Goal: Transaction & Acquisition: Purchase product/service

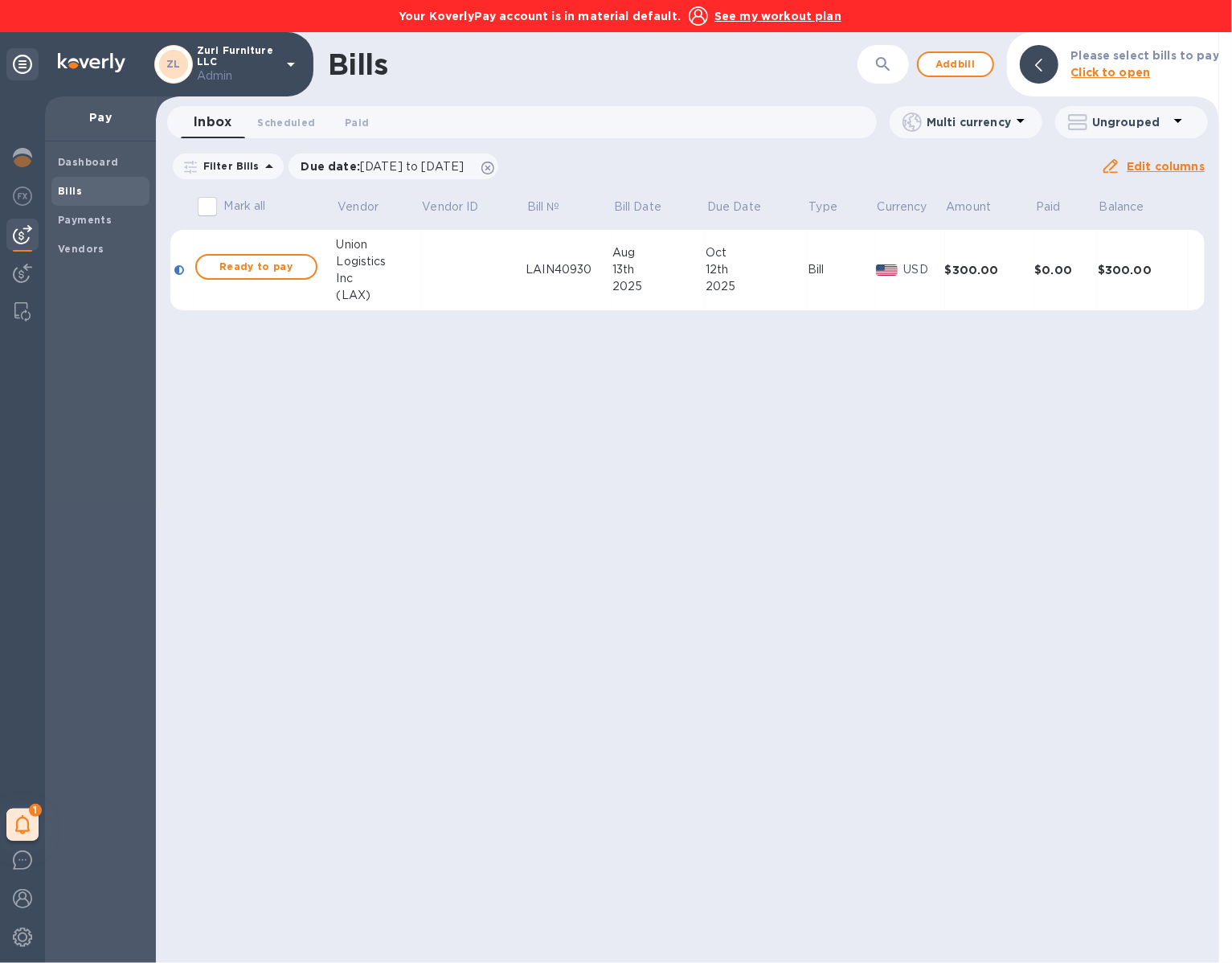
click at [677, 528] on div "Bills ​ Add bill Please select bills to pay Click to open Inbox 0 Scheduled 0 P…" at bounding box center [687, 498] width 1063 height 931
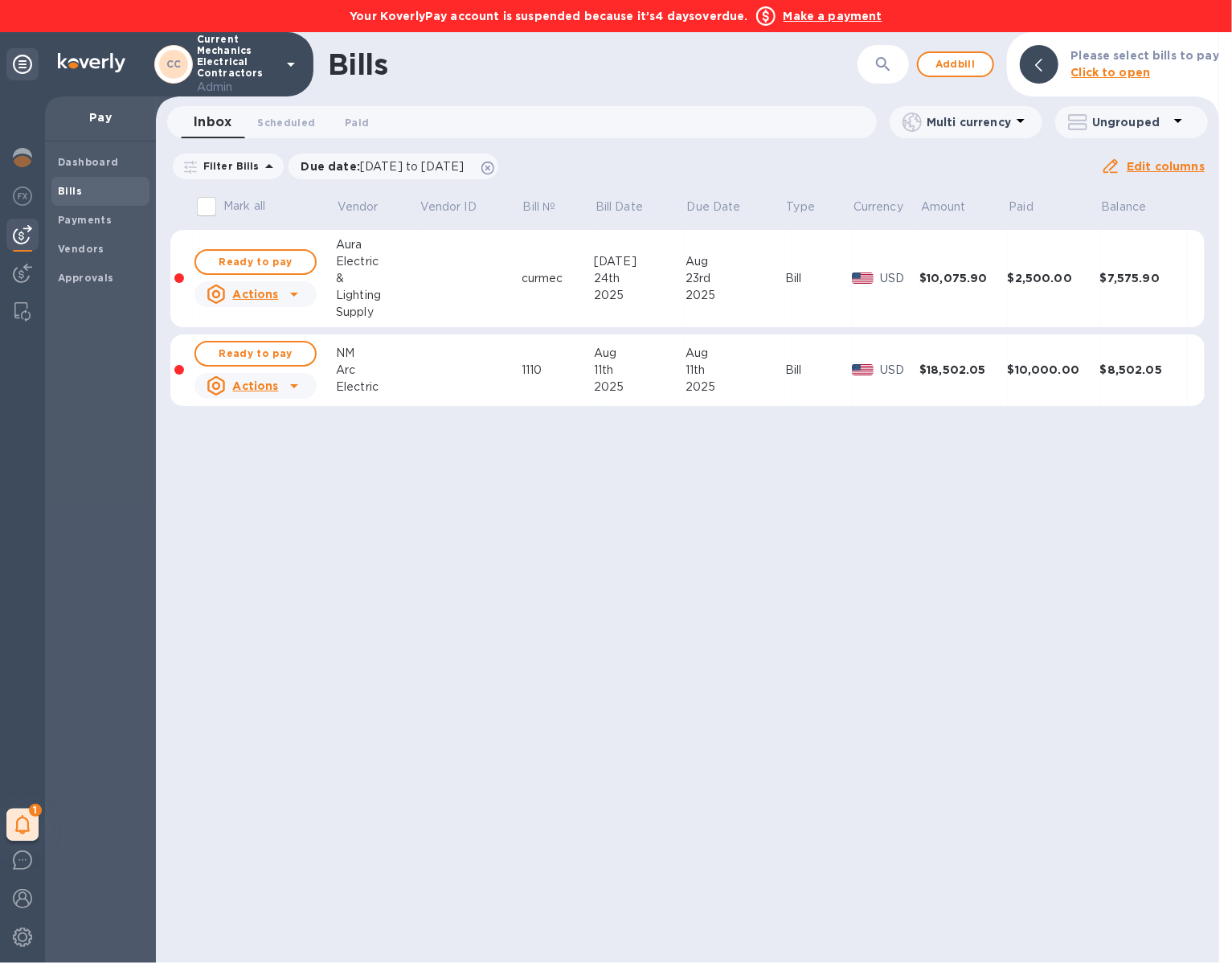
click at [833, 20] on b "Make a payment" at bounding box center [832, 16] width 98 height 13
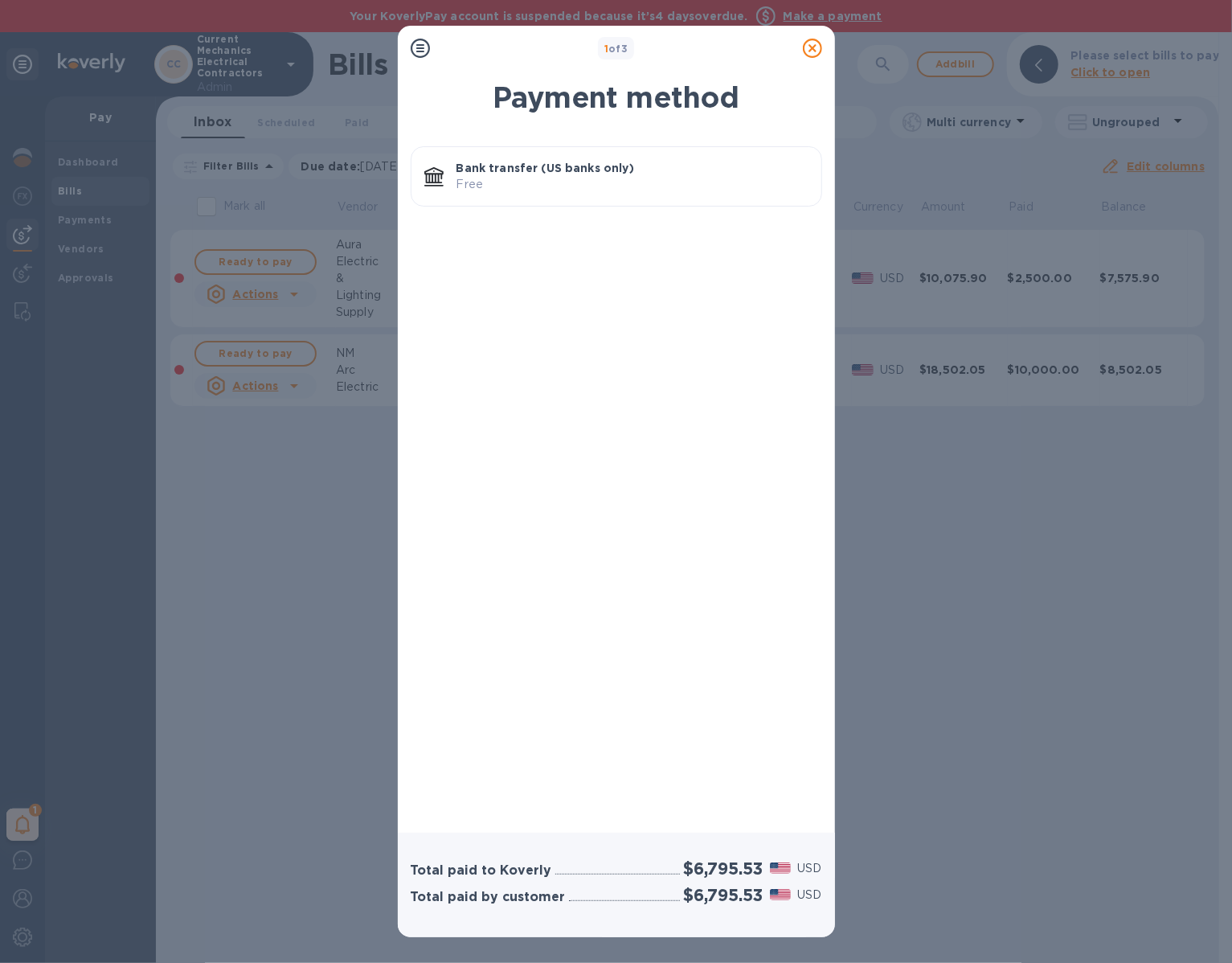
click at [708, 161] on p "Bank transfer (US banks only)" at bounding box center [632, 168] width 352 height 16
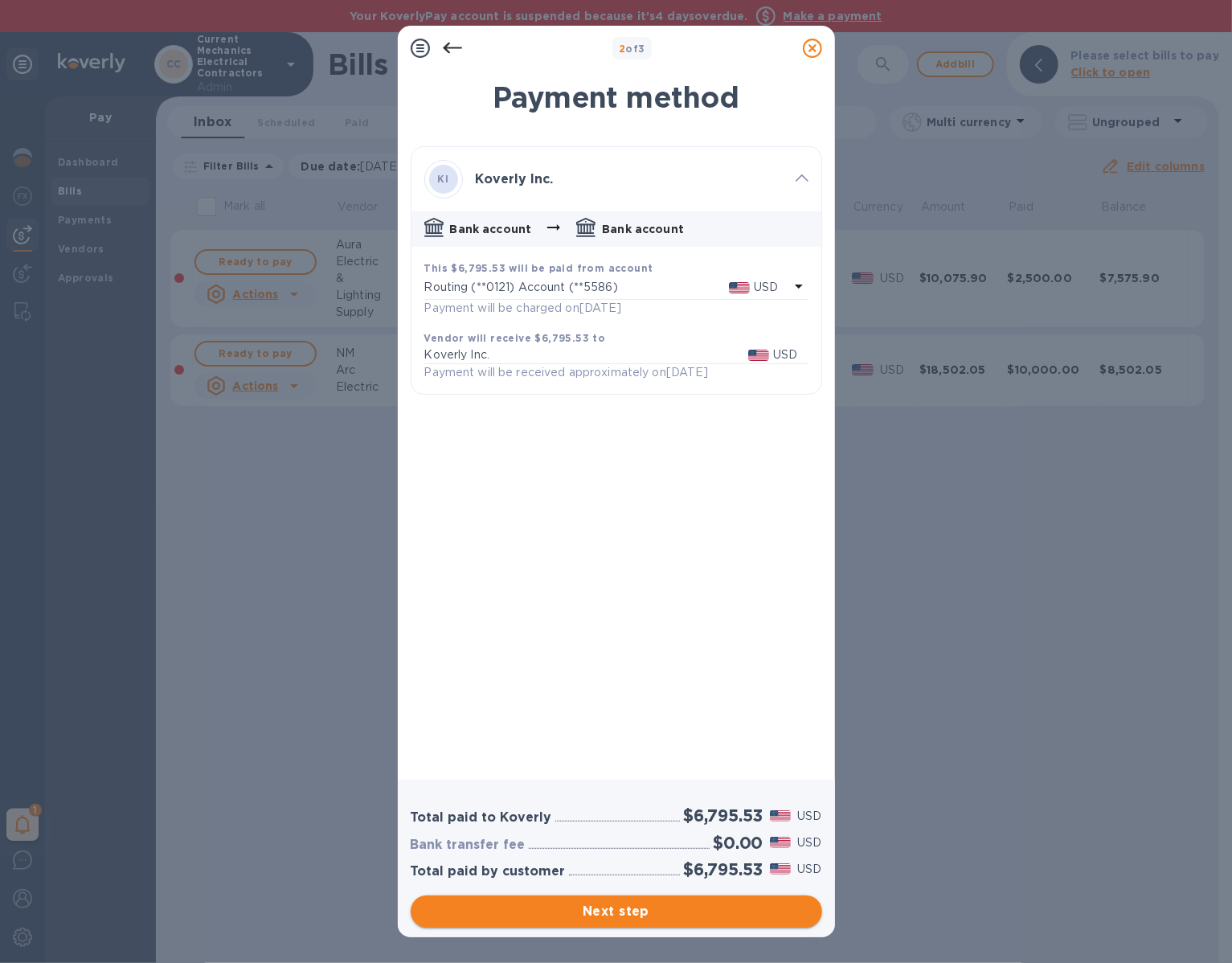
click at [667, 910] on span "Next step" at bounding box center [616, 910] width 386 height 19
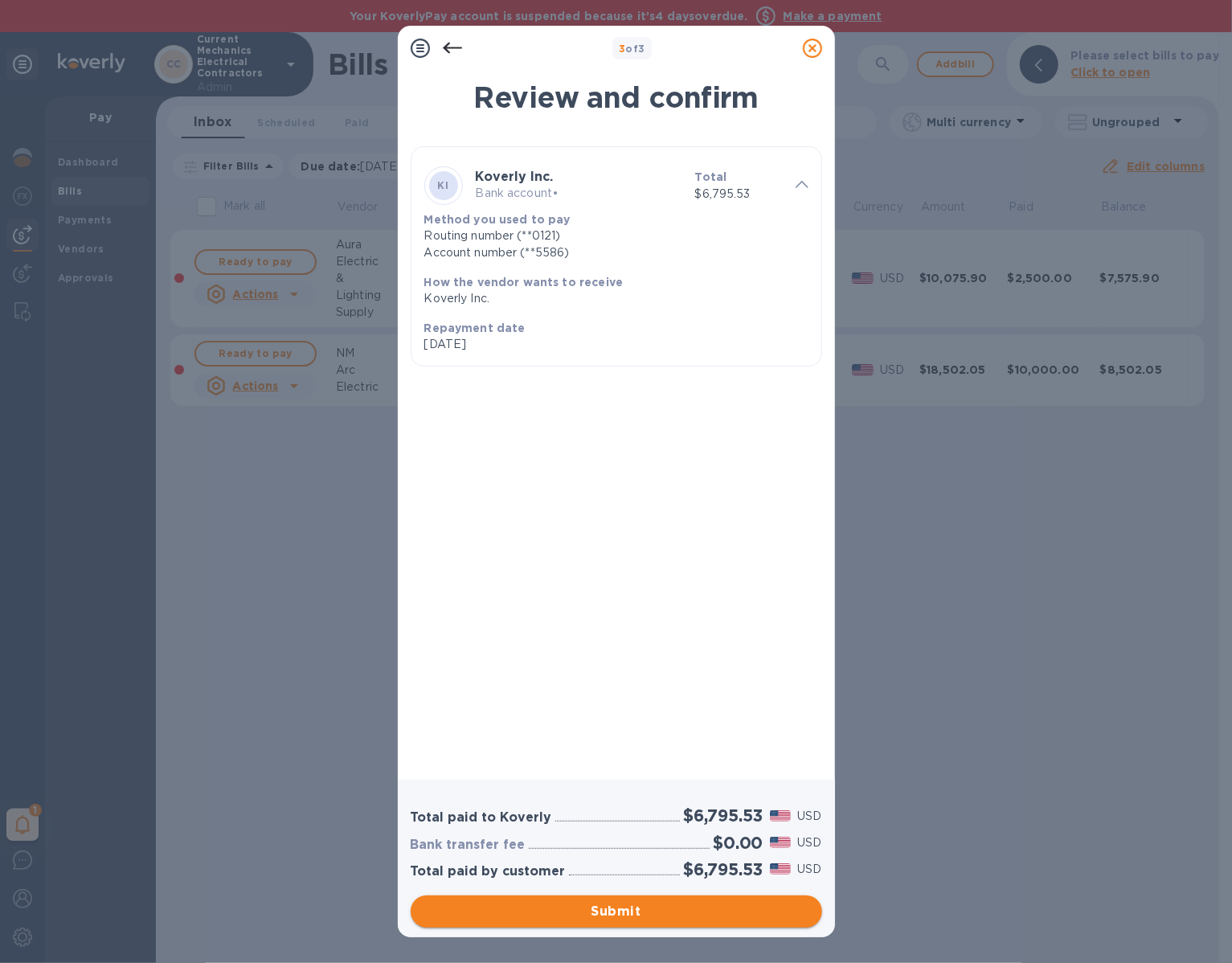
click at [667, 911] on span "Submit" at bounding box center [616, 910] width 386 height 19
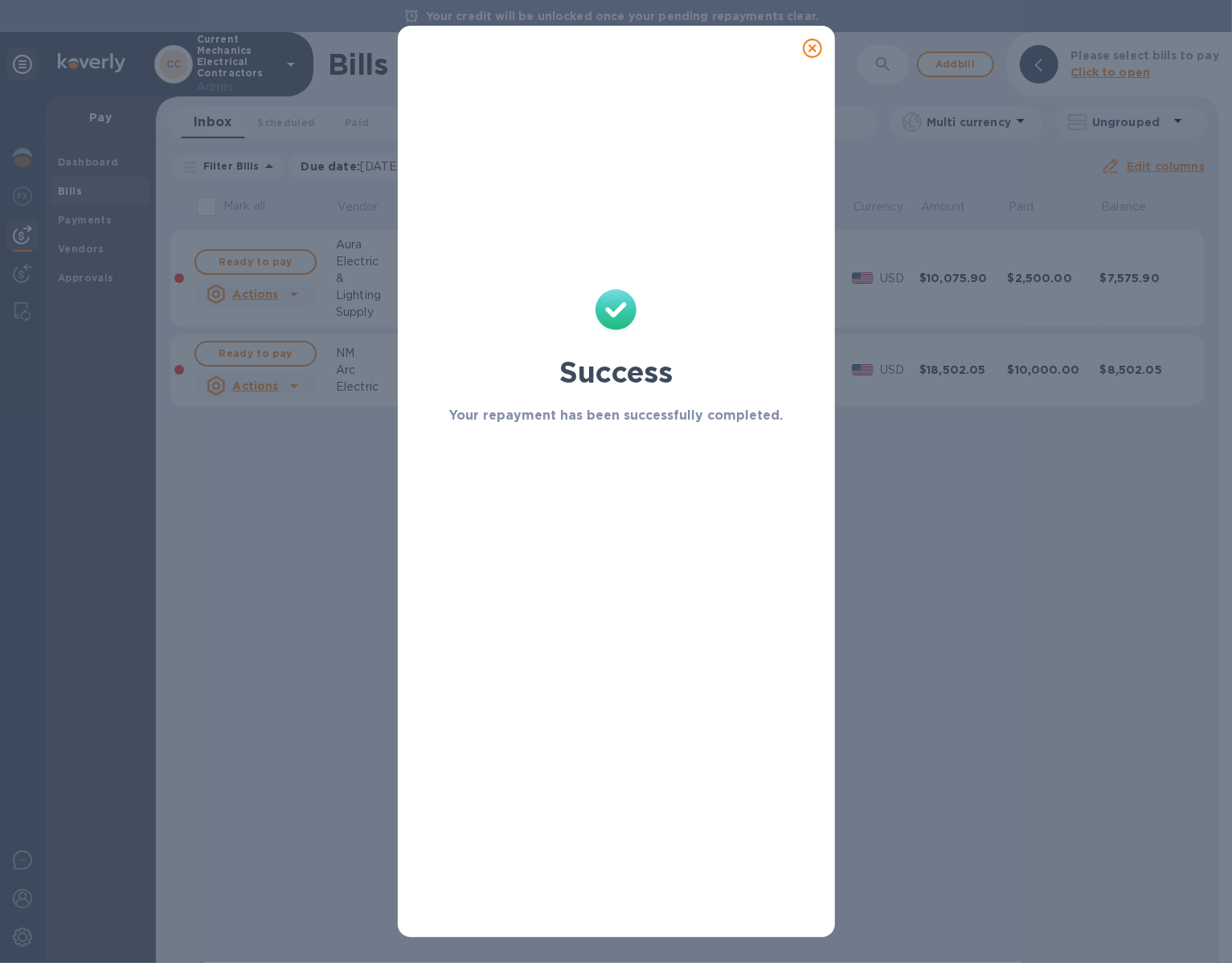
click at [818, 48] on icon at bounding box center [812, 48] width 19 height 19
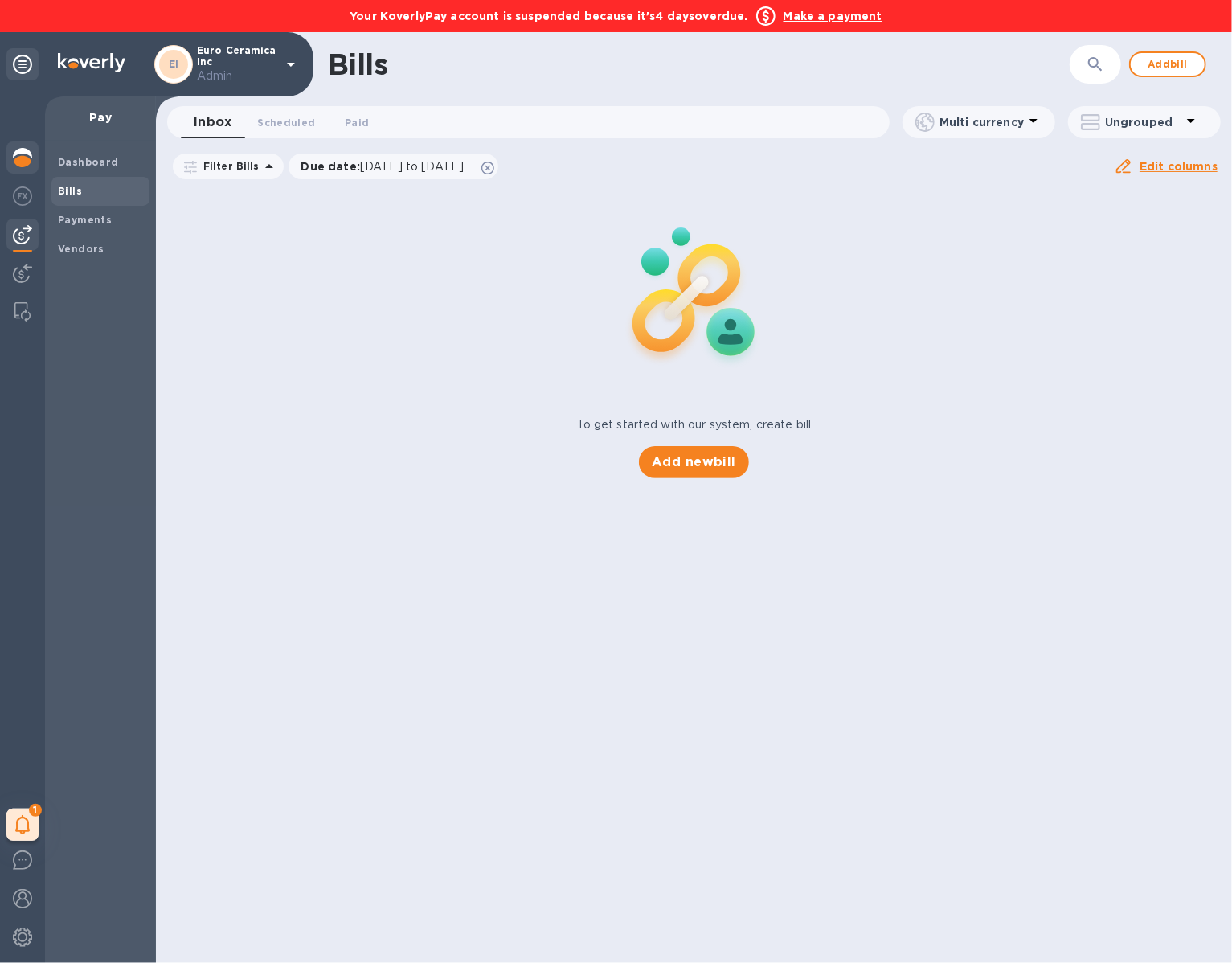
click at [25, 158] on img at bounding box center [22, 157] width 19 height 19
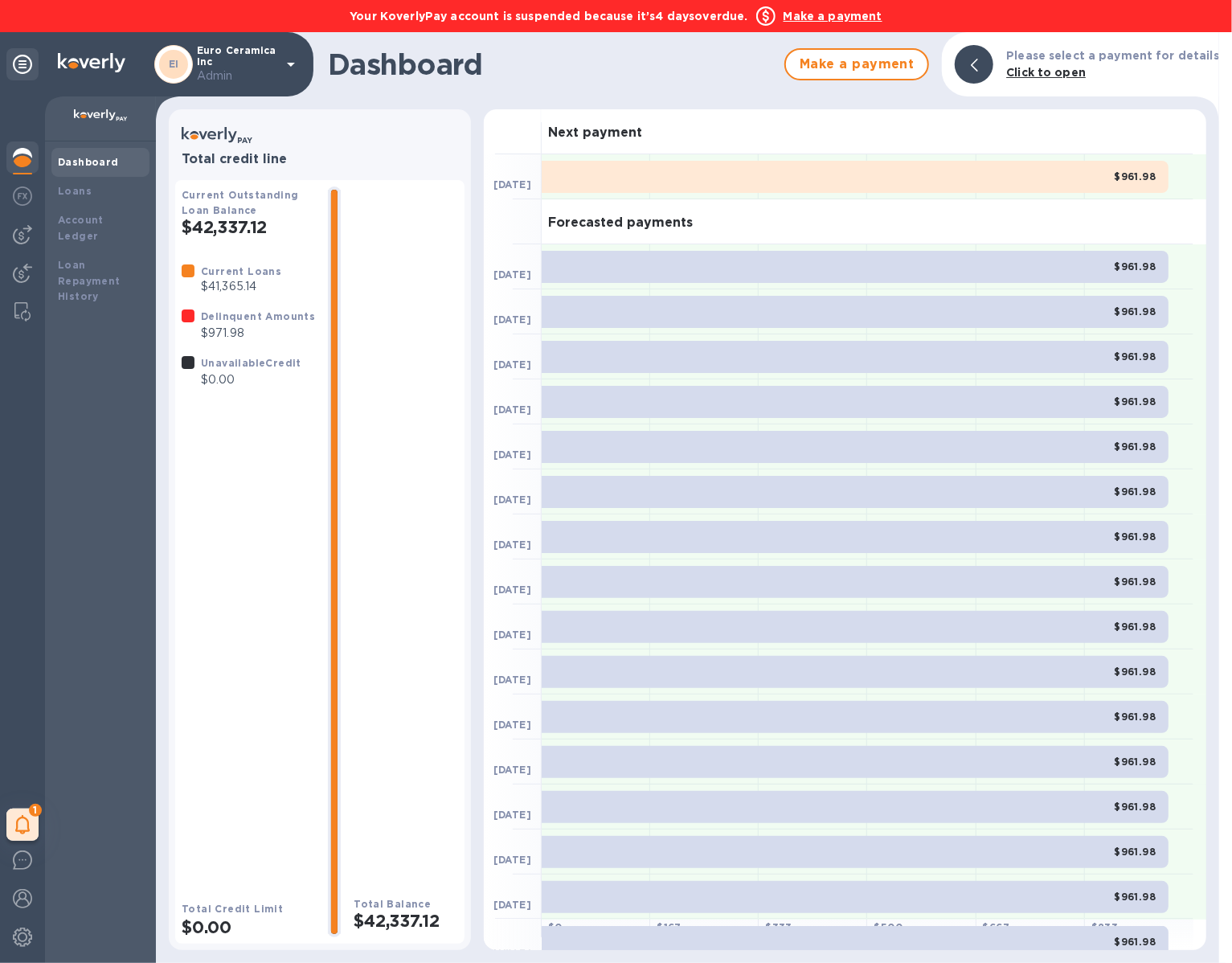
click at [828, 13] on b "Make a payment" at bounding box center [832, 16] width 98 height 13
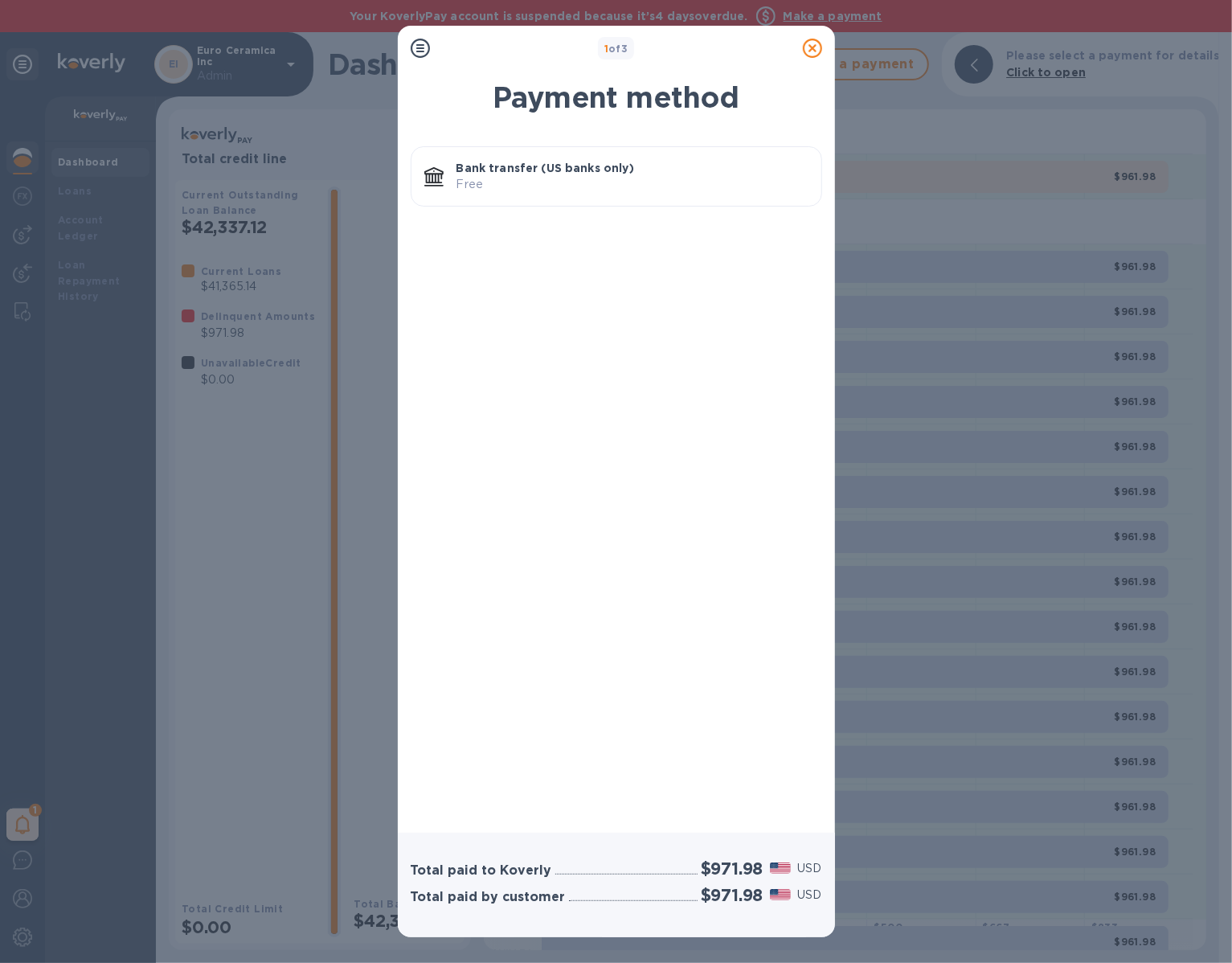
click at [673, 176] on div "Bank transfer (US banks only) Free" at bounding box center [632, 177] width 364 height 46
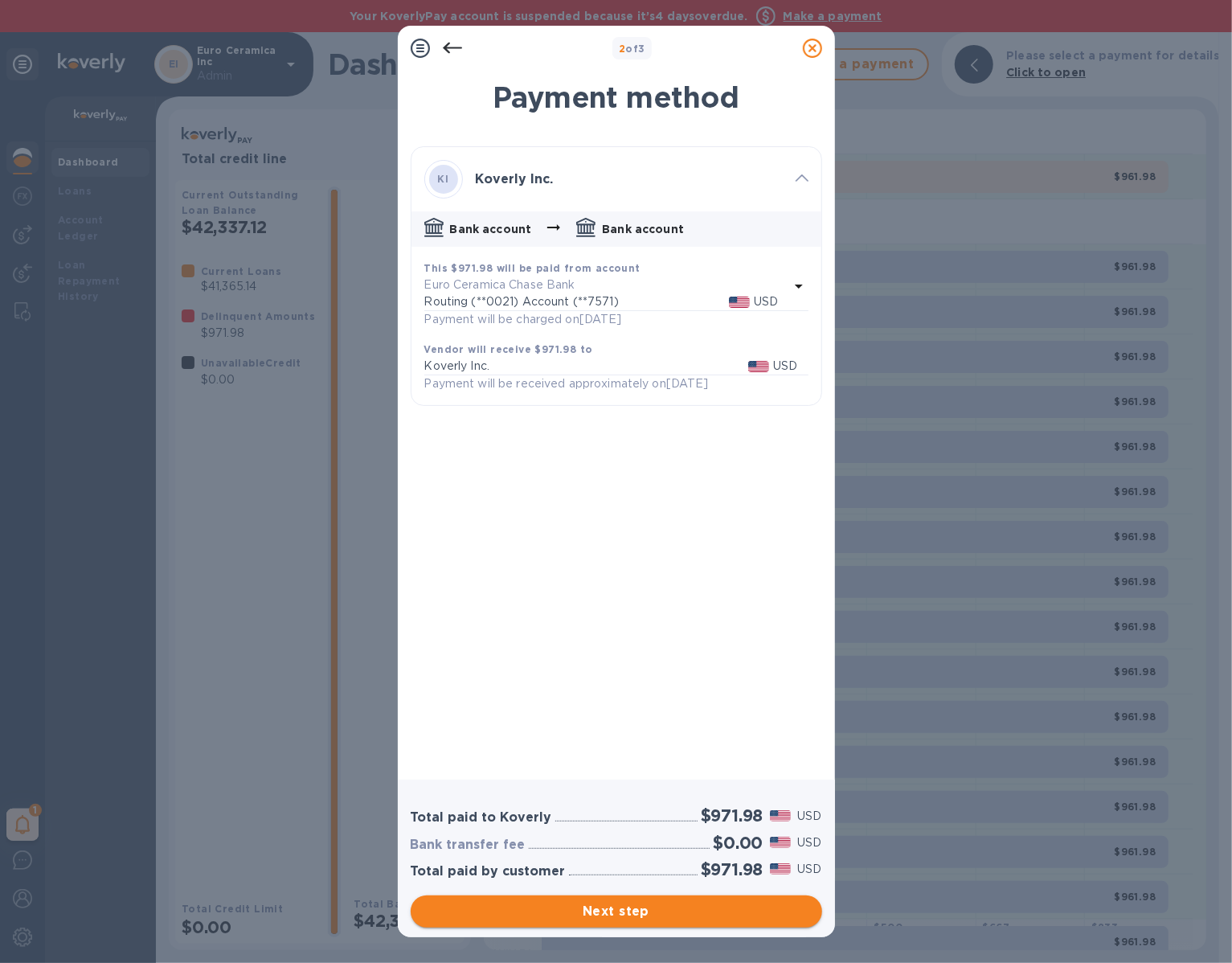
click at [695, 904] on span "Next step" at bounding box center [616, 910] width 386 height 19
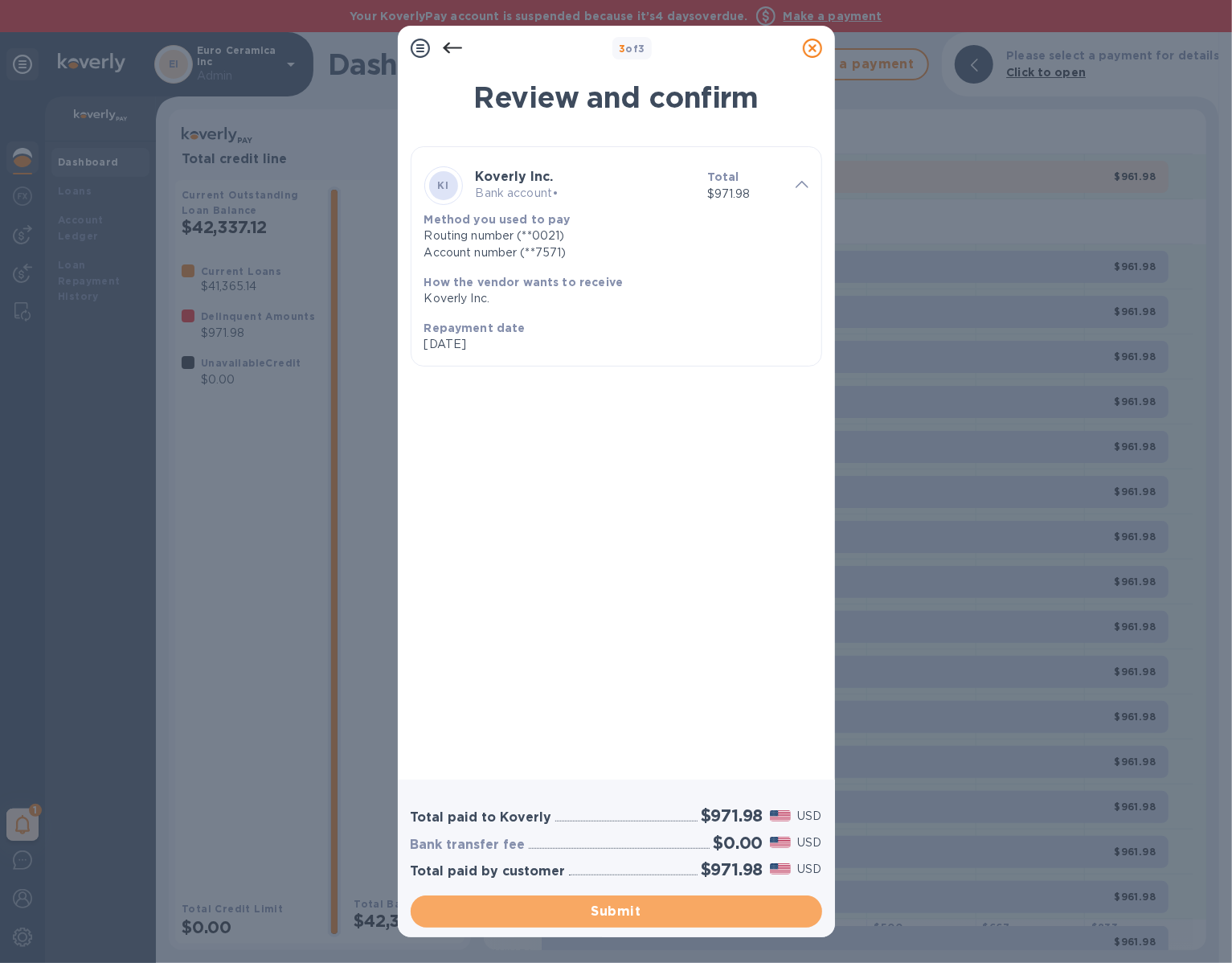
click at [695, 903] on span "Submit" at bounding box center [616, 910] width 386 height 19
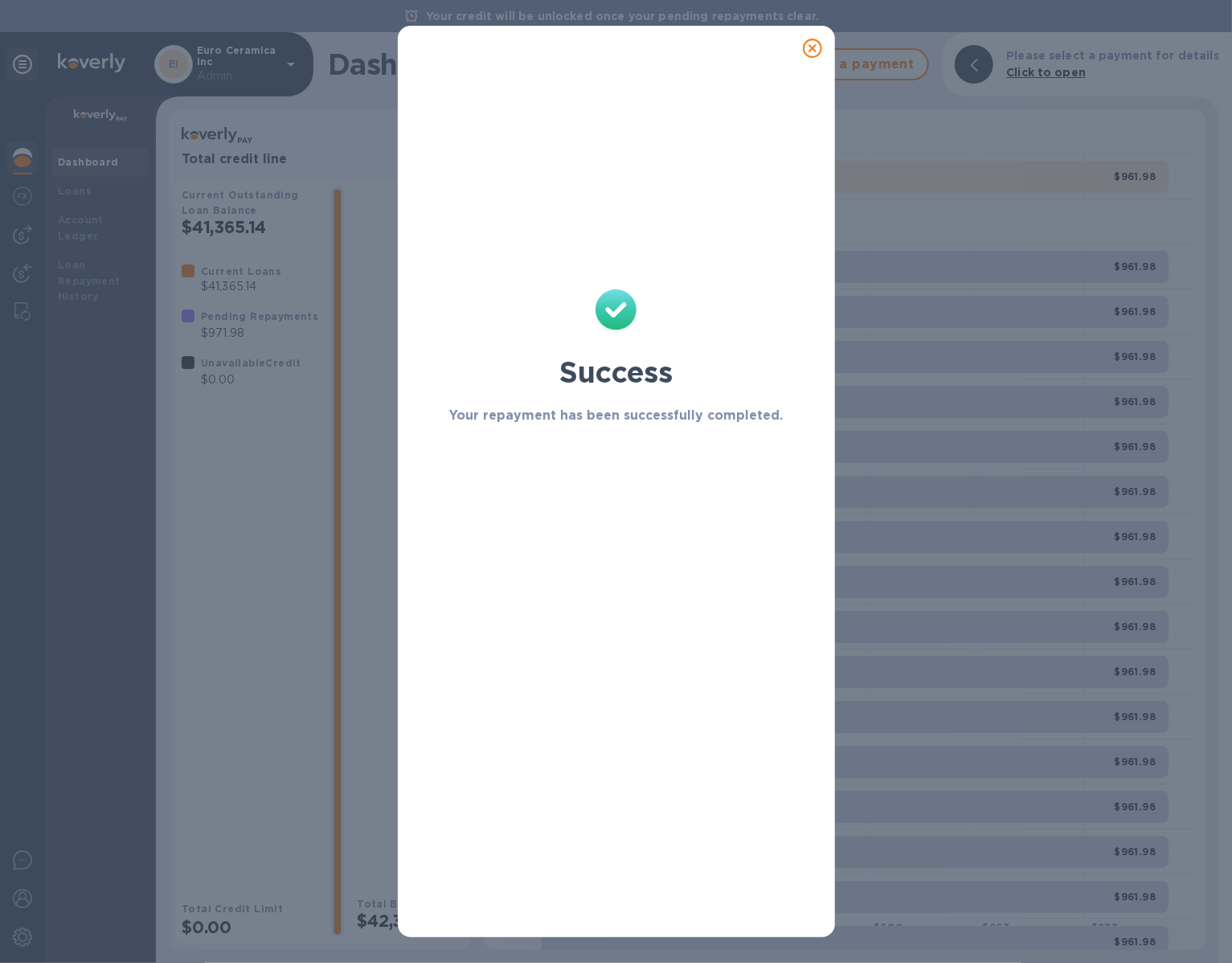
click at [820, 56] on icon at bounding box center [812, 48] width 19 height 19
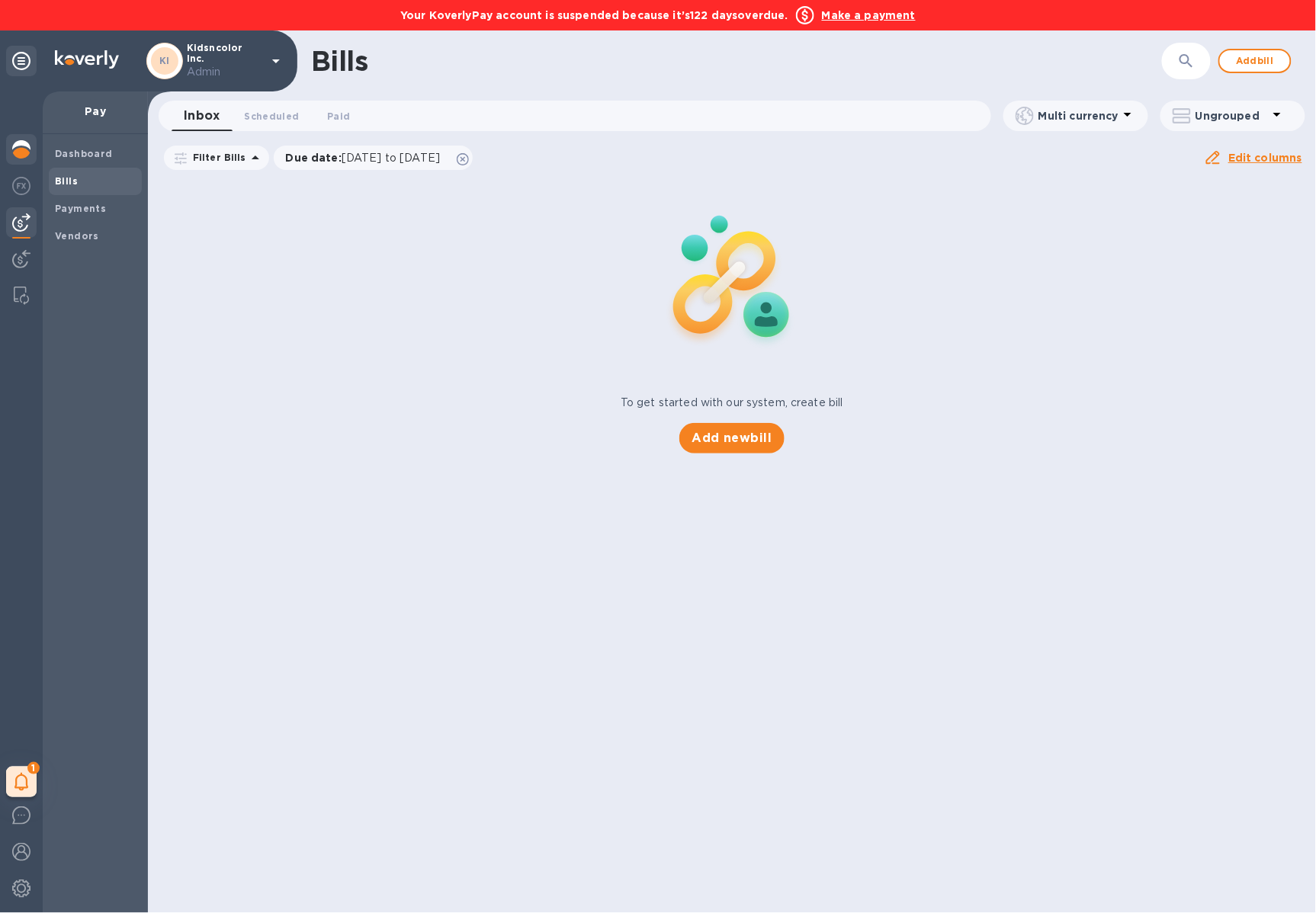
click at [36, 154] on div at bounding box center [21, 150] width 30 height 33
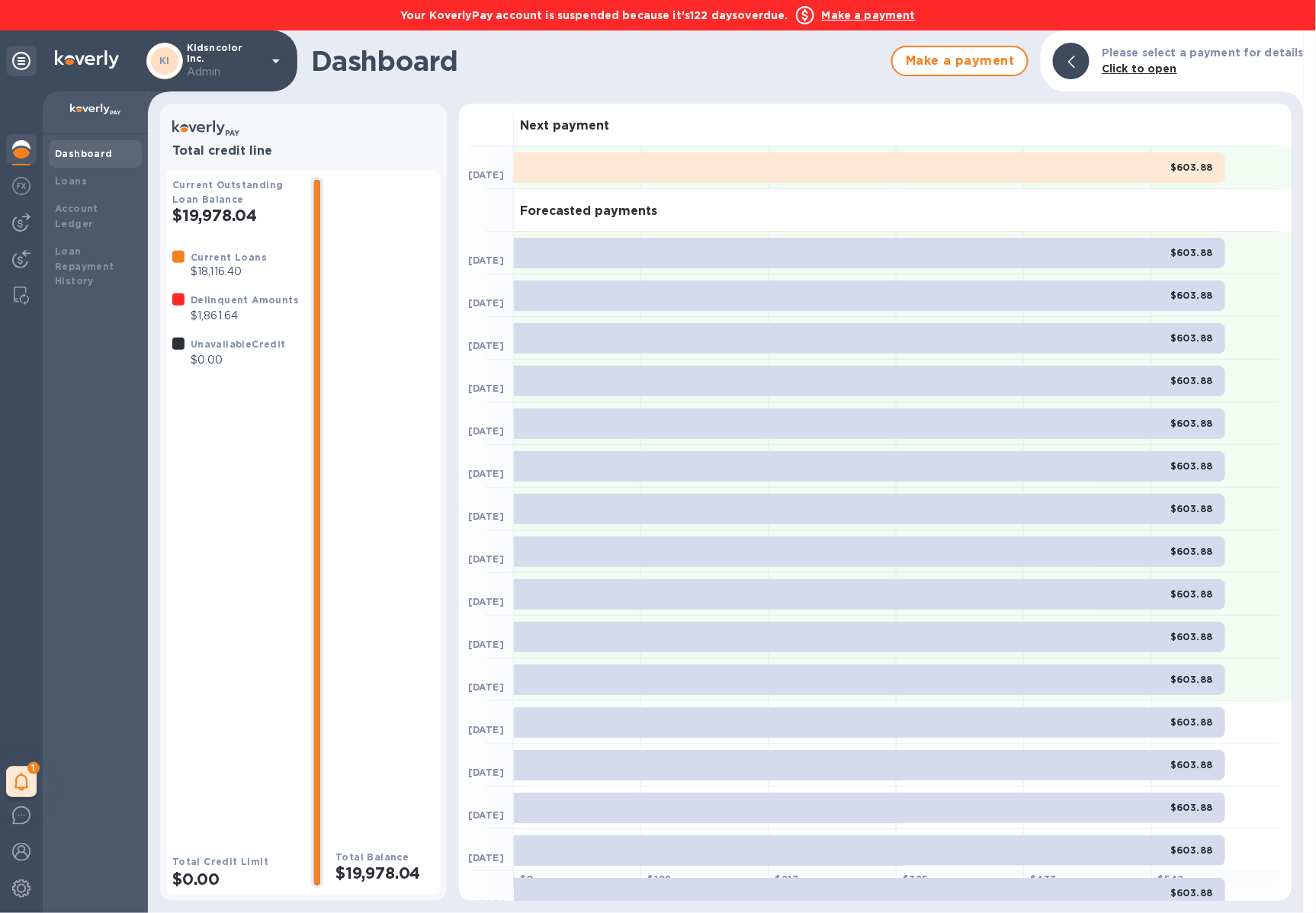
click at [878, 17] on b "Make a payment" at bounding box center [868, 16] width 93 height 12
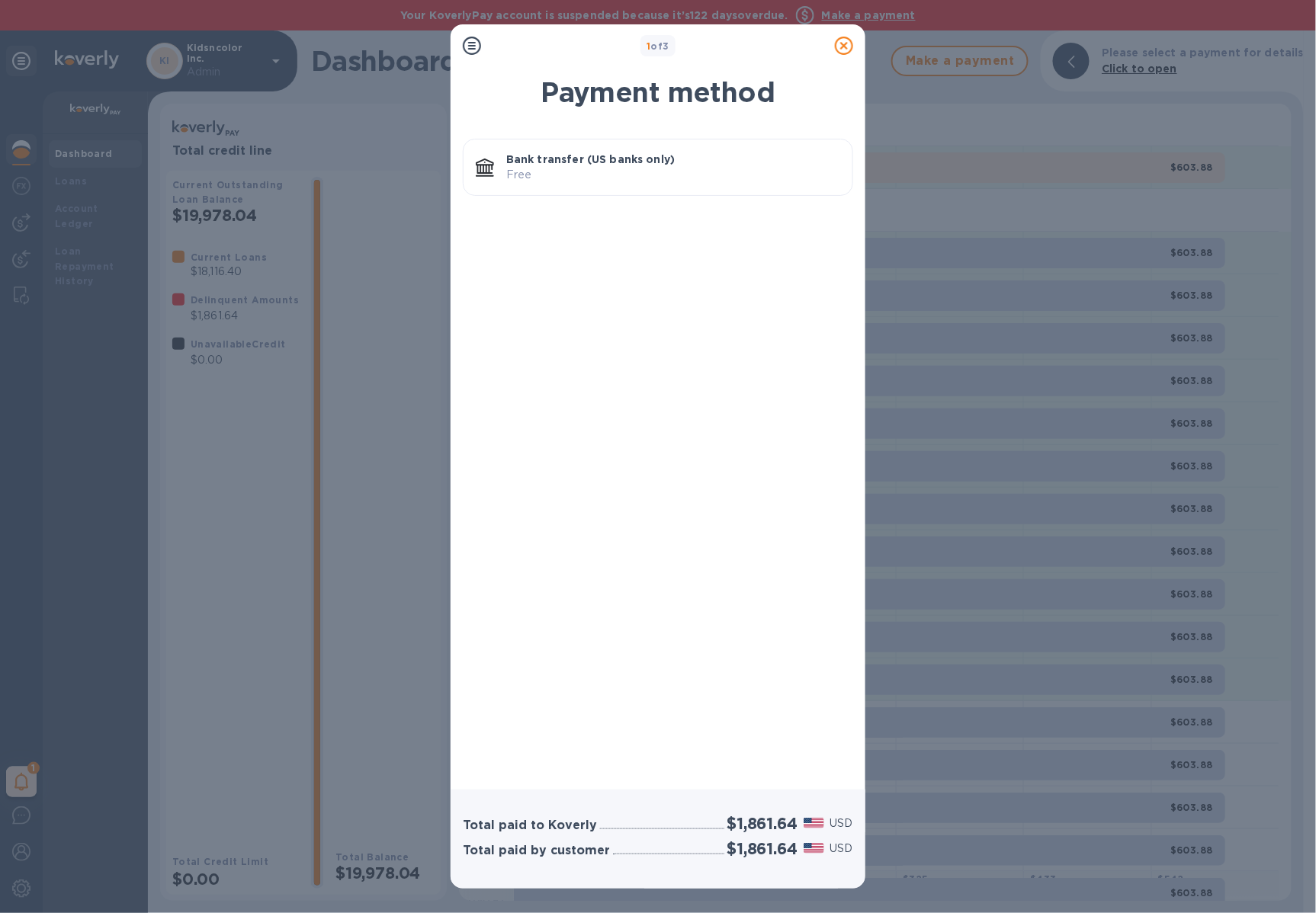
click at [684, 156] on p "Bank transfer (US banks only)" at bounding box center [673, 160] width 334 height 16
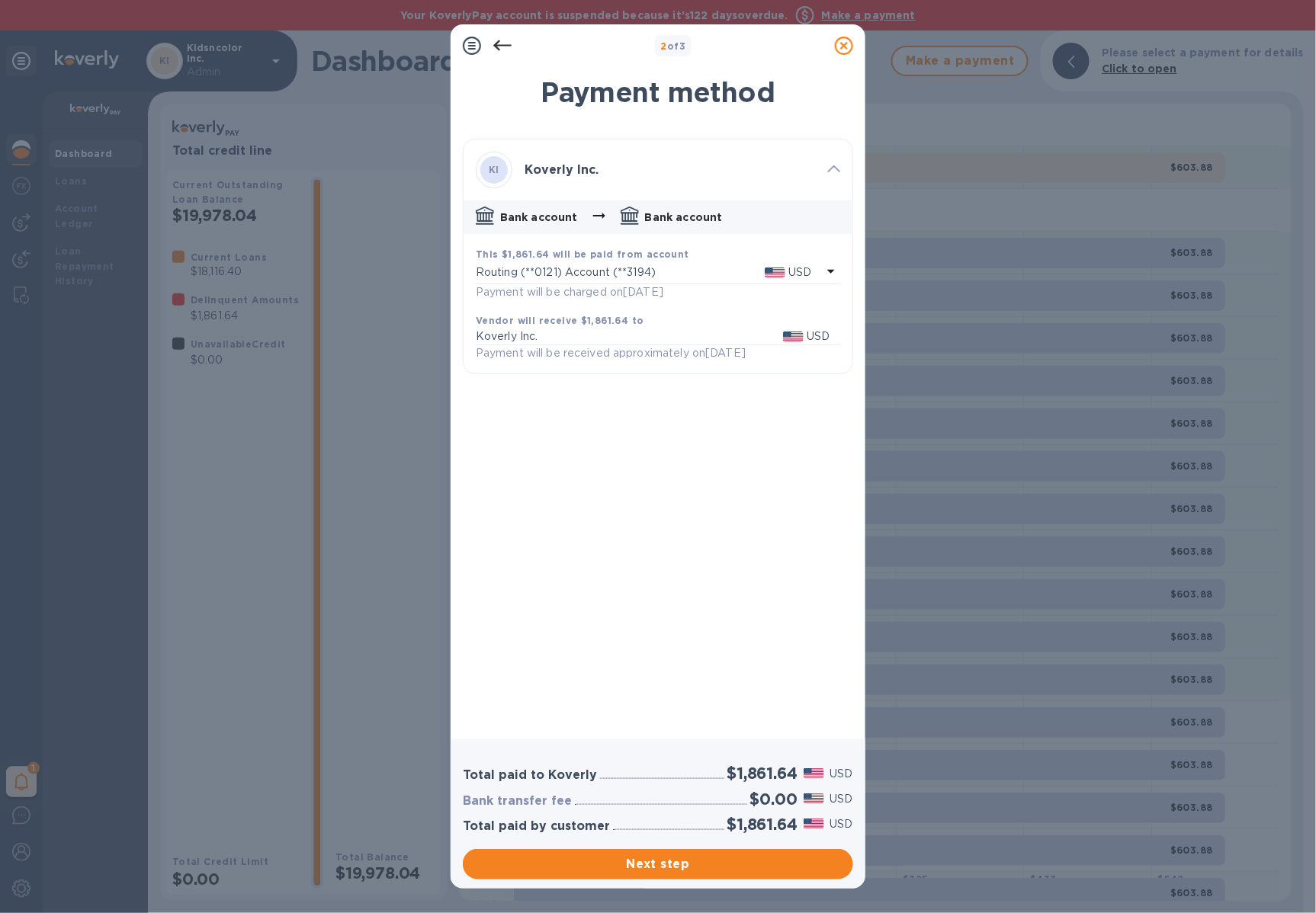
click at [698, 883] on div "Total paid to Koverly $1,861.64 USD Bank transfer fee $0.00 USD Total paid by c…" at bounding box center [658, 814] width 415 height 149
click at [702, 869] on span "Next step" at bounding box center [658, 863] width 366 height 18
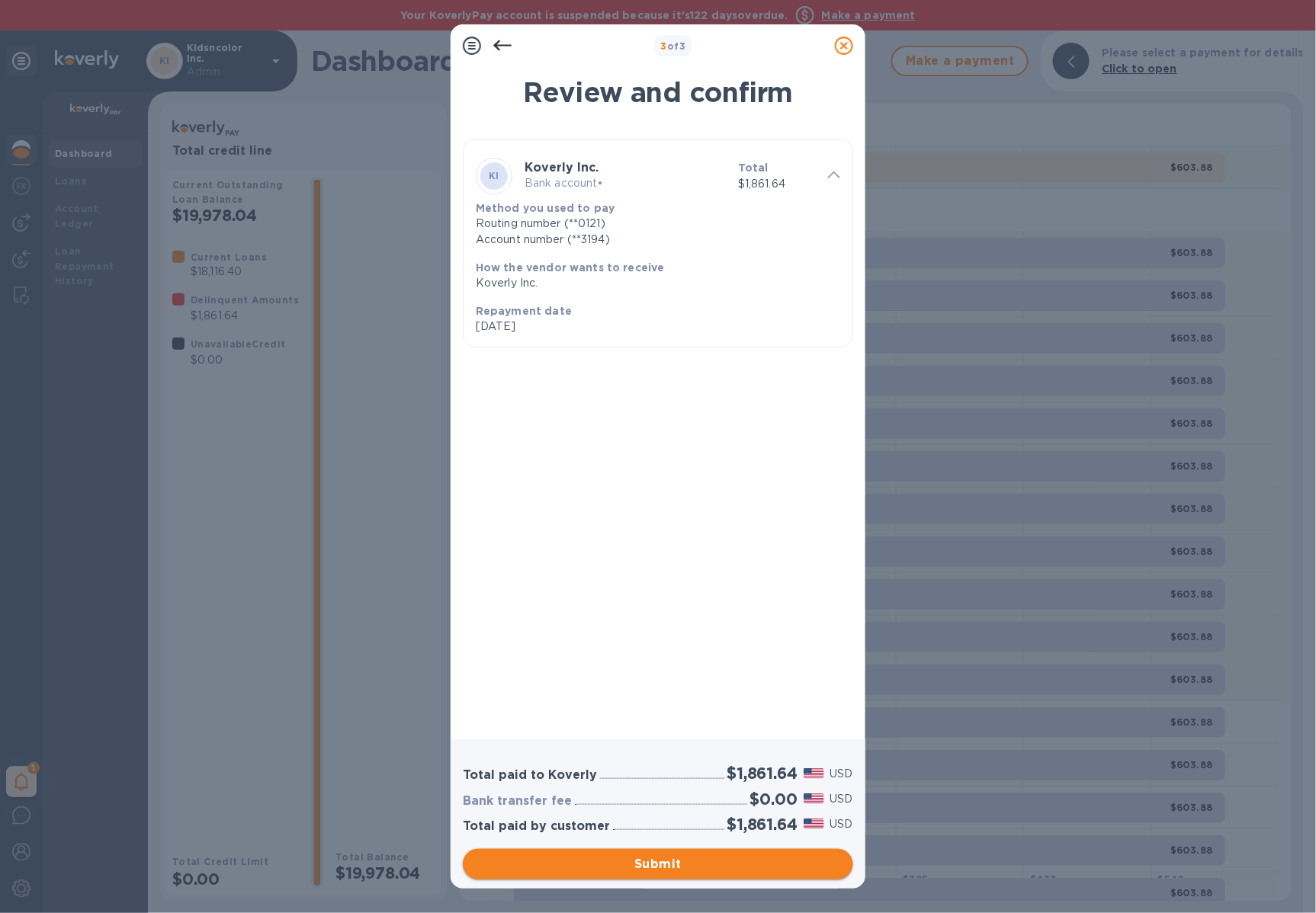
click at [694, 862] on span "Submit" at bounding box center [658, 863] width 366 height 18
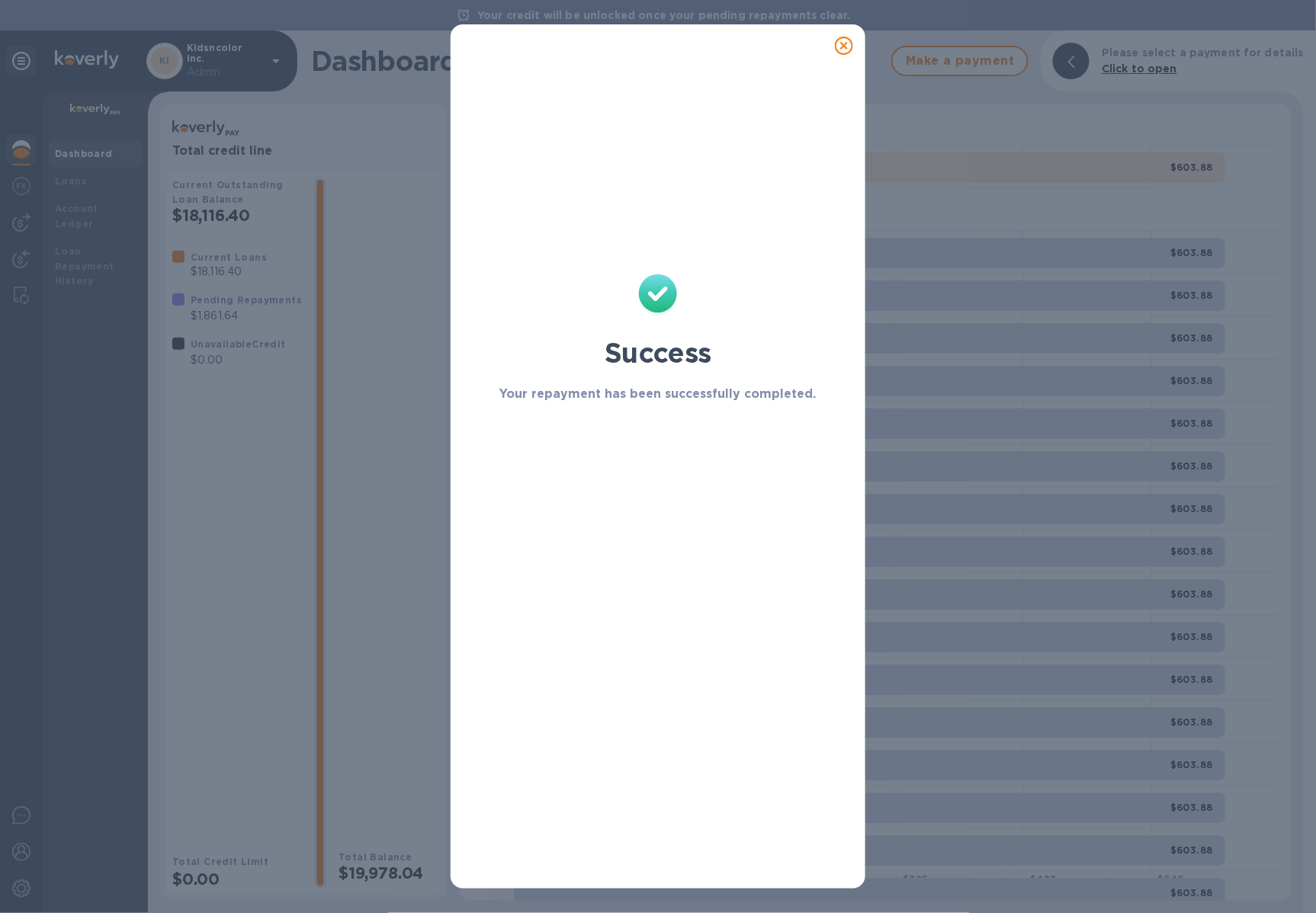
click at [848, 37] on icon at bounding box center [843, 45] width 18 height 18
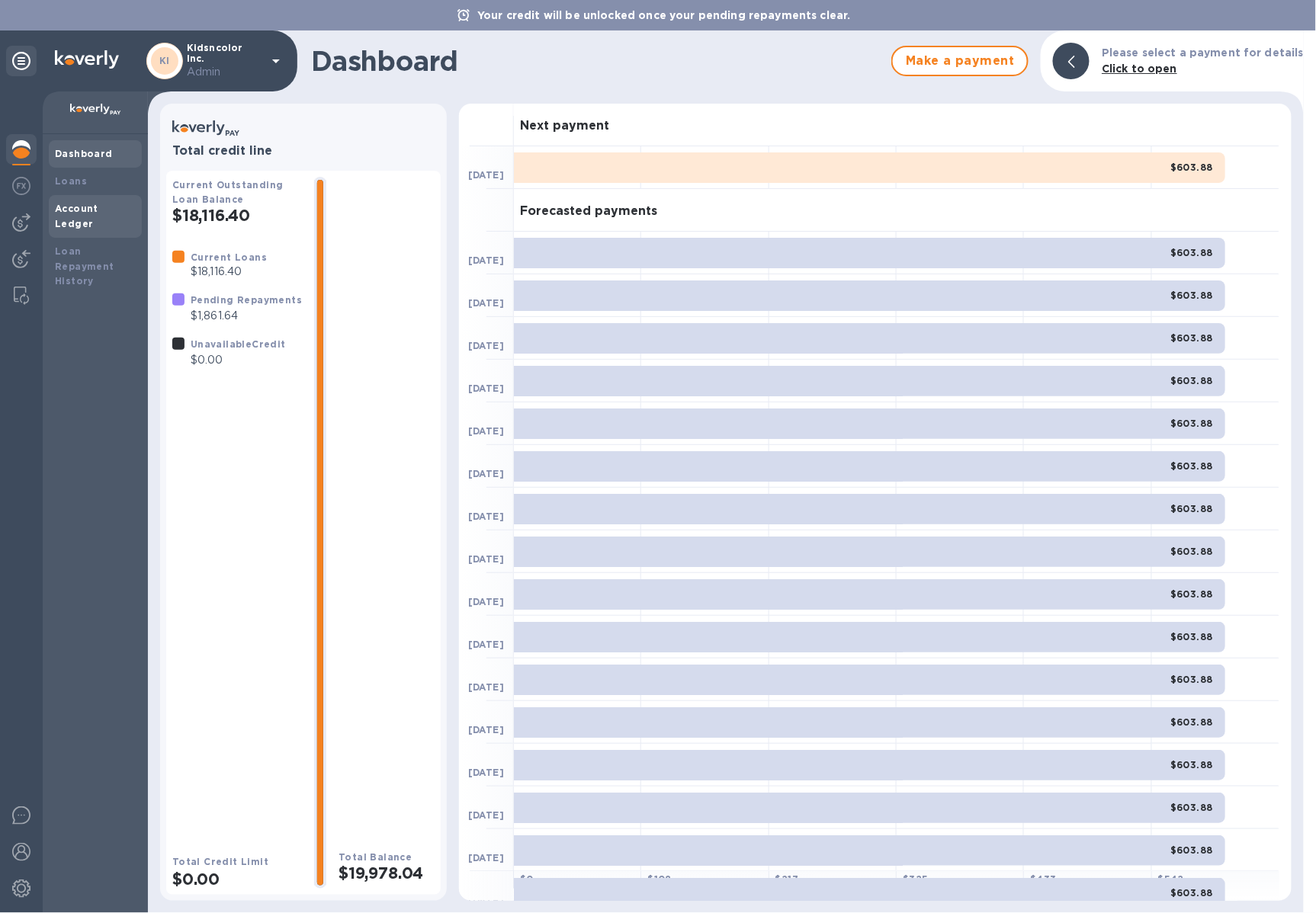
click at [98, 212] on b "Account Ledger" at bounding box center [76, 216] width 44 height 26
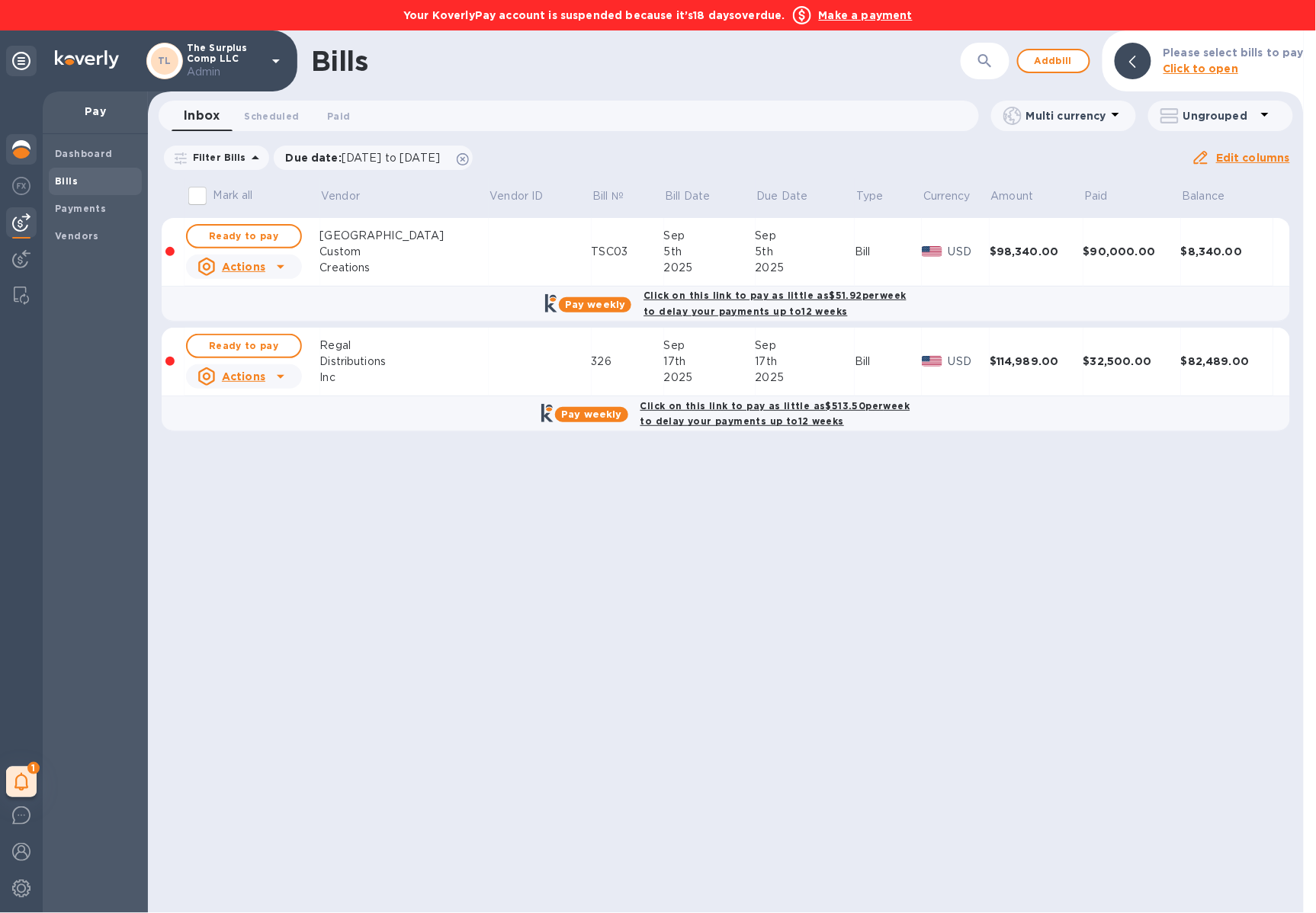
click at [26, 155] on img at bounding box center [21, 149] width 18 height 18
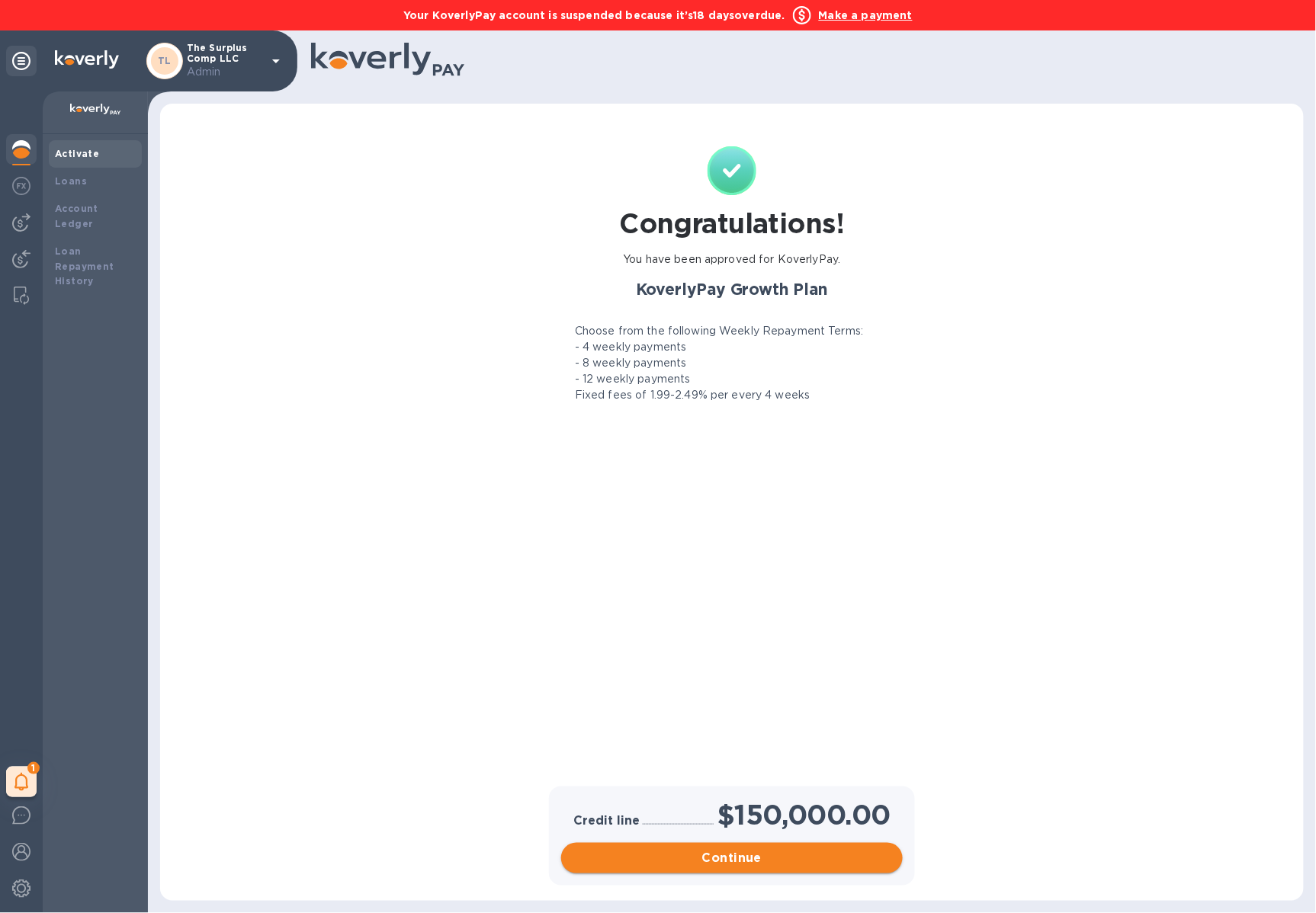
click at [795, 857] on span "Continue" at bounding box center [731, 858] width 317 height 18
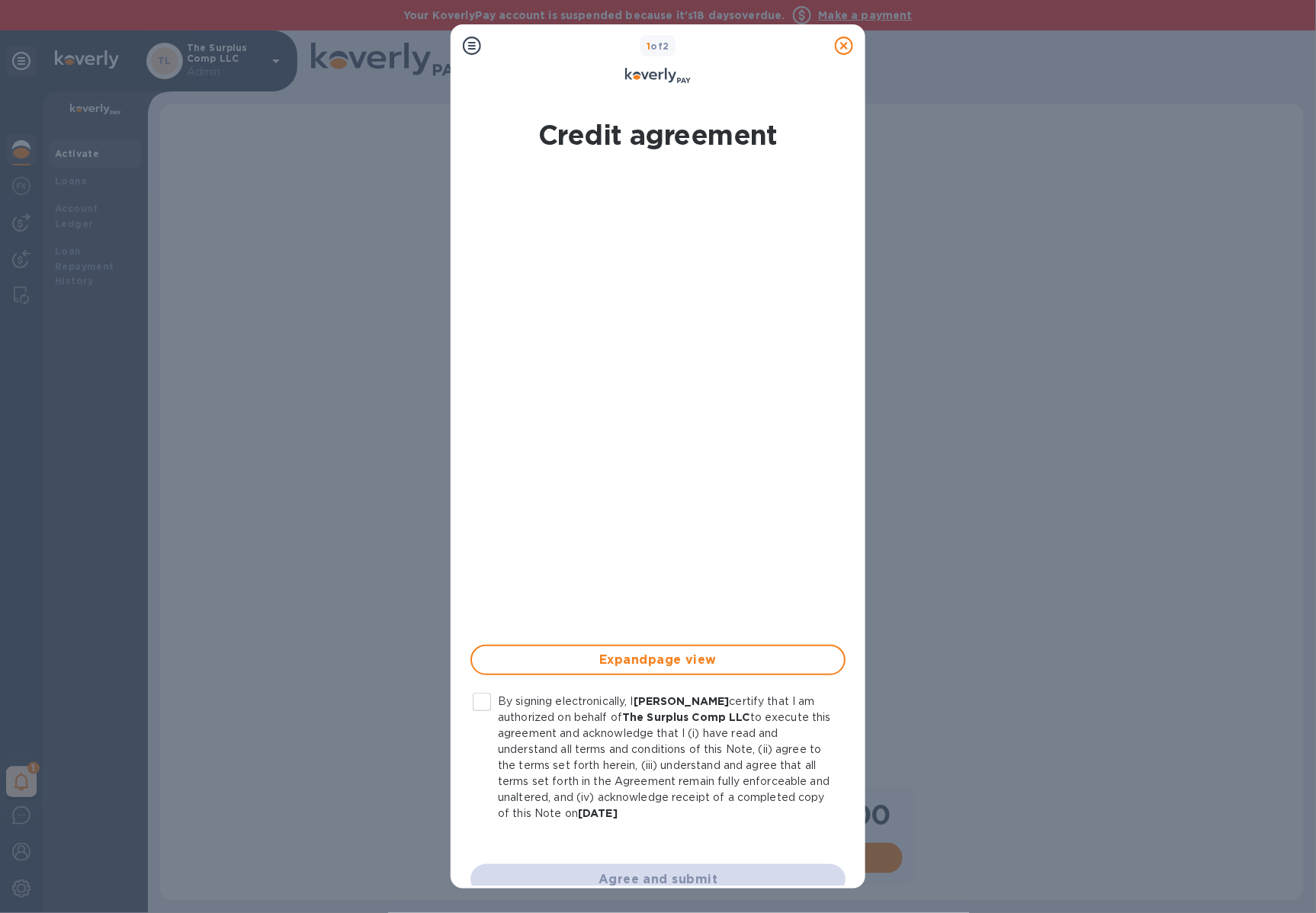
click at [491, 703] on input "By signing electronically, I Sara Ballen certify that I am authorized on behalf…" at bounding box center [481, 701] width 32 height 32
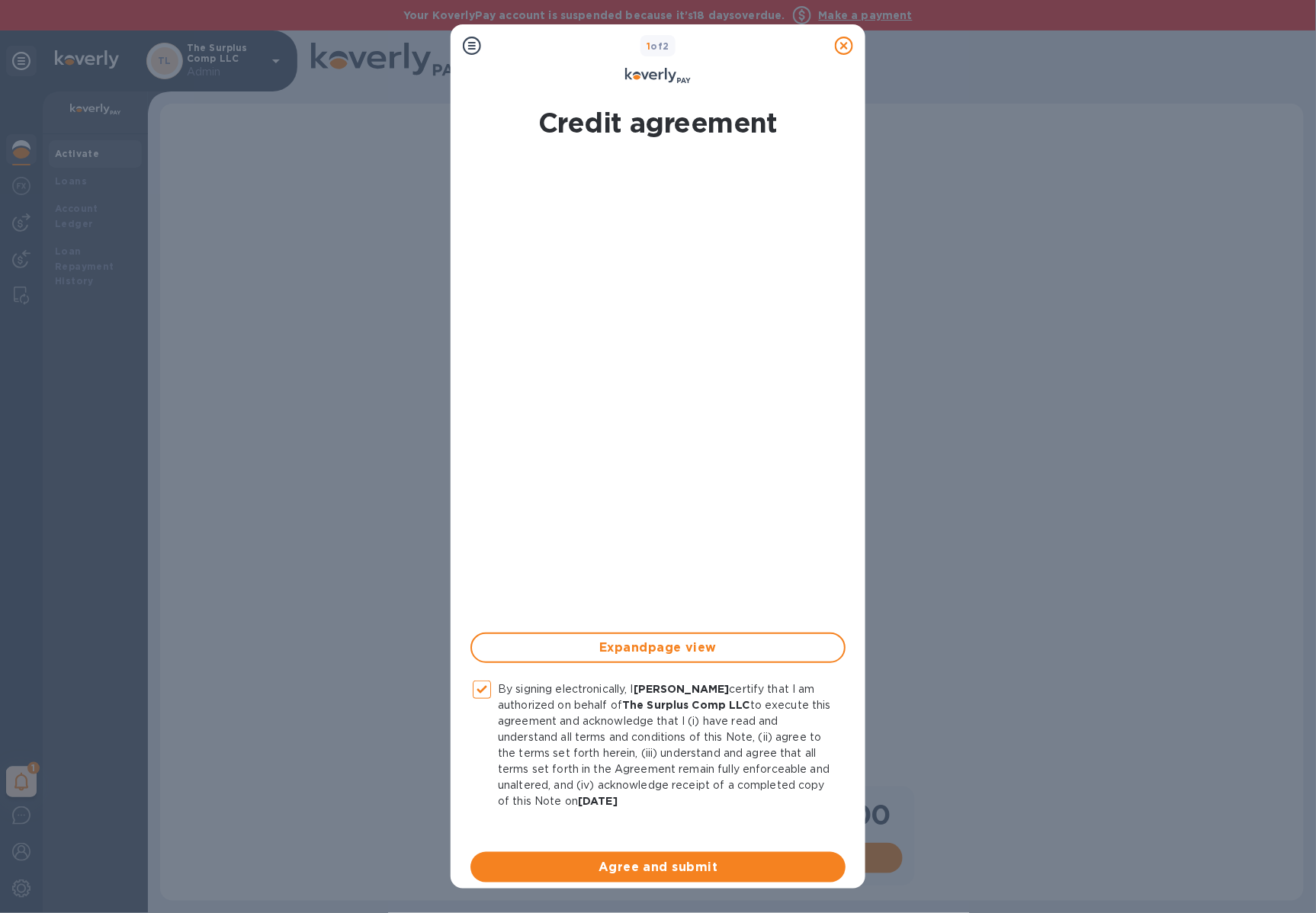
scroll to position [18, 0]
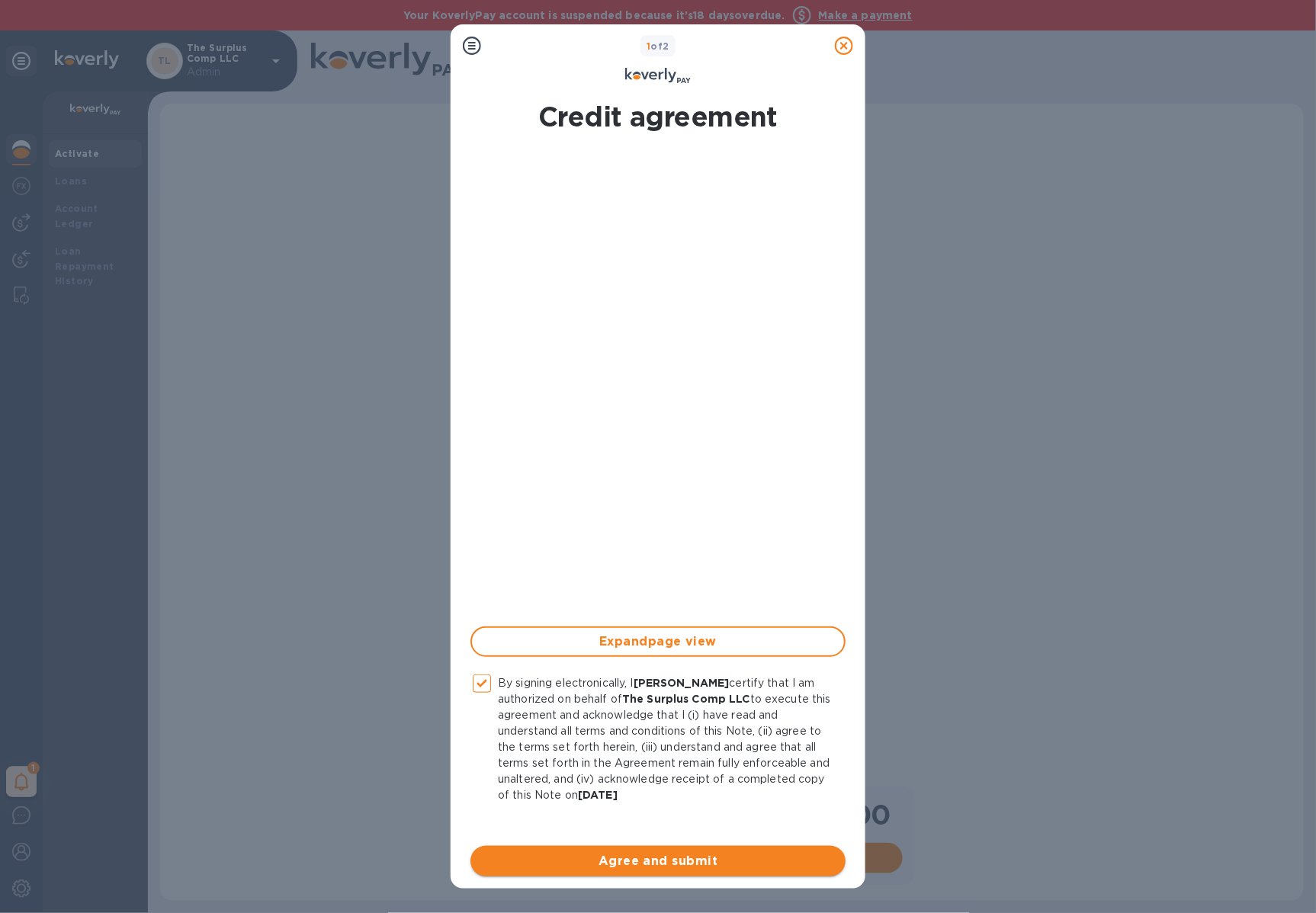
click at [723, 855] on span "Agree and submit" at bounding box center [658, 860] width 350 height 18
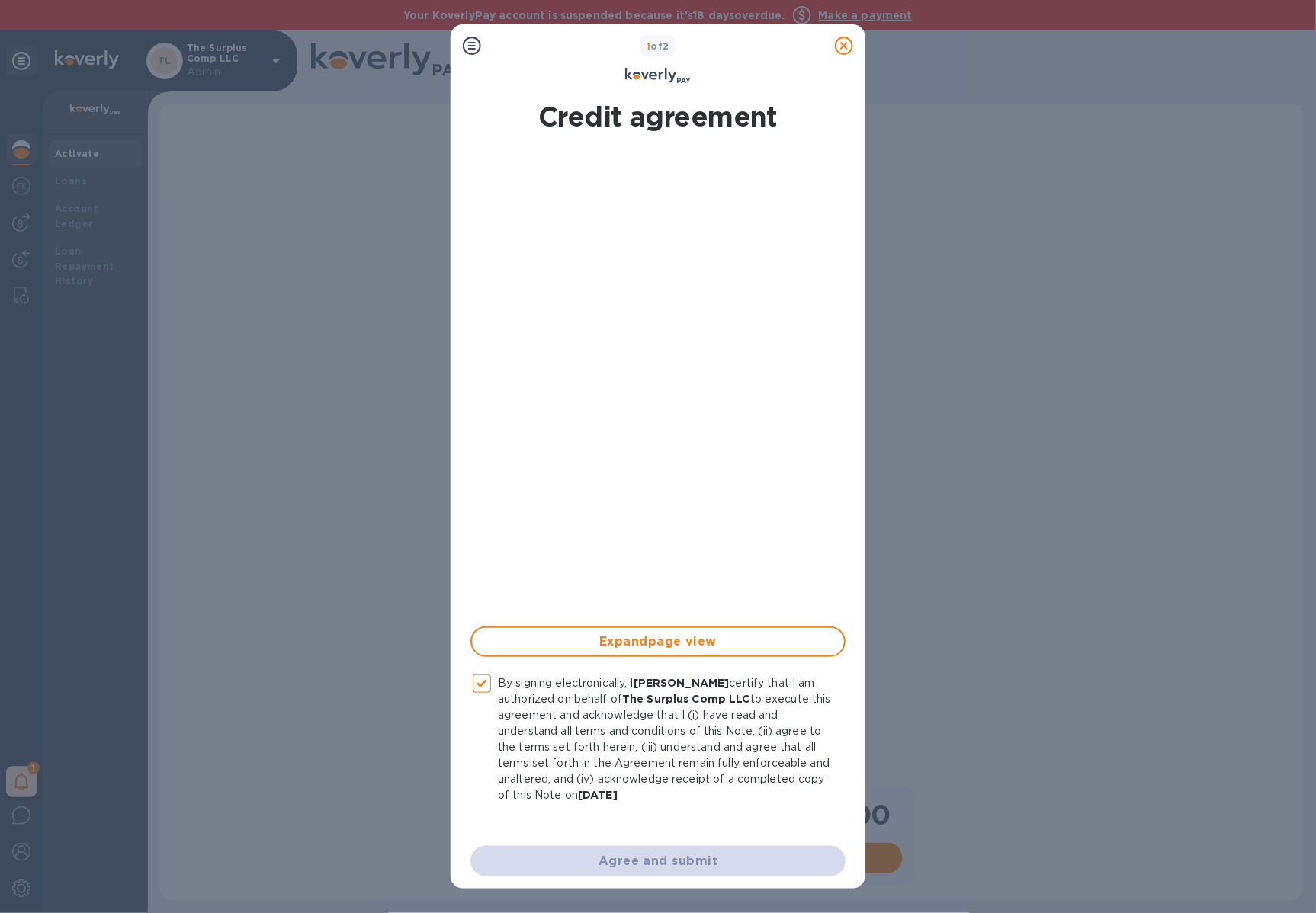
checkbox input "false"
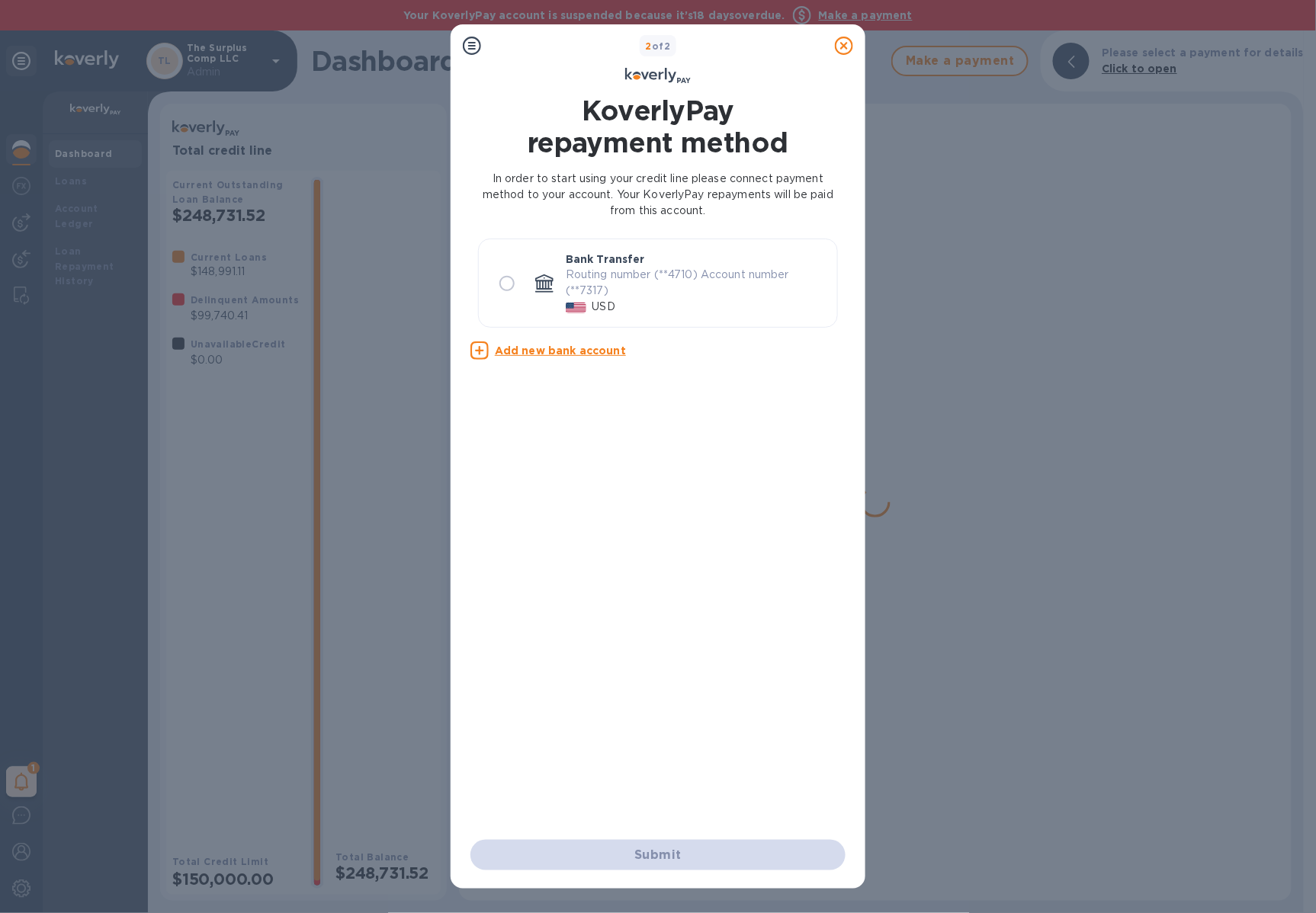
scroll to position [0, 0]
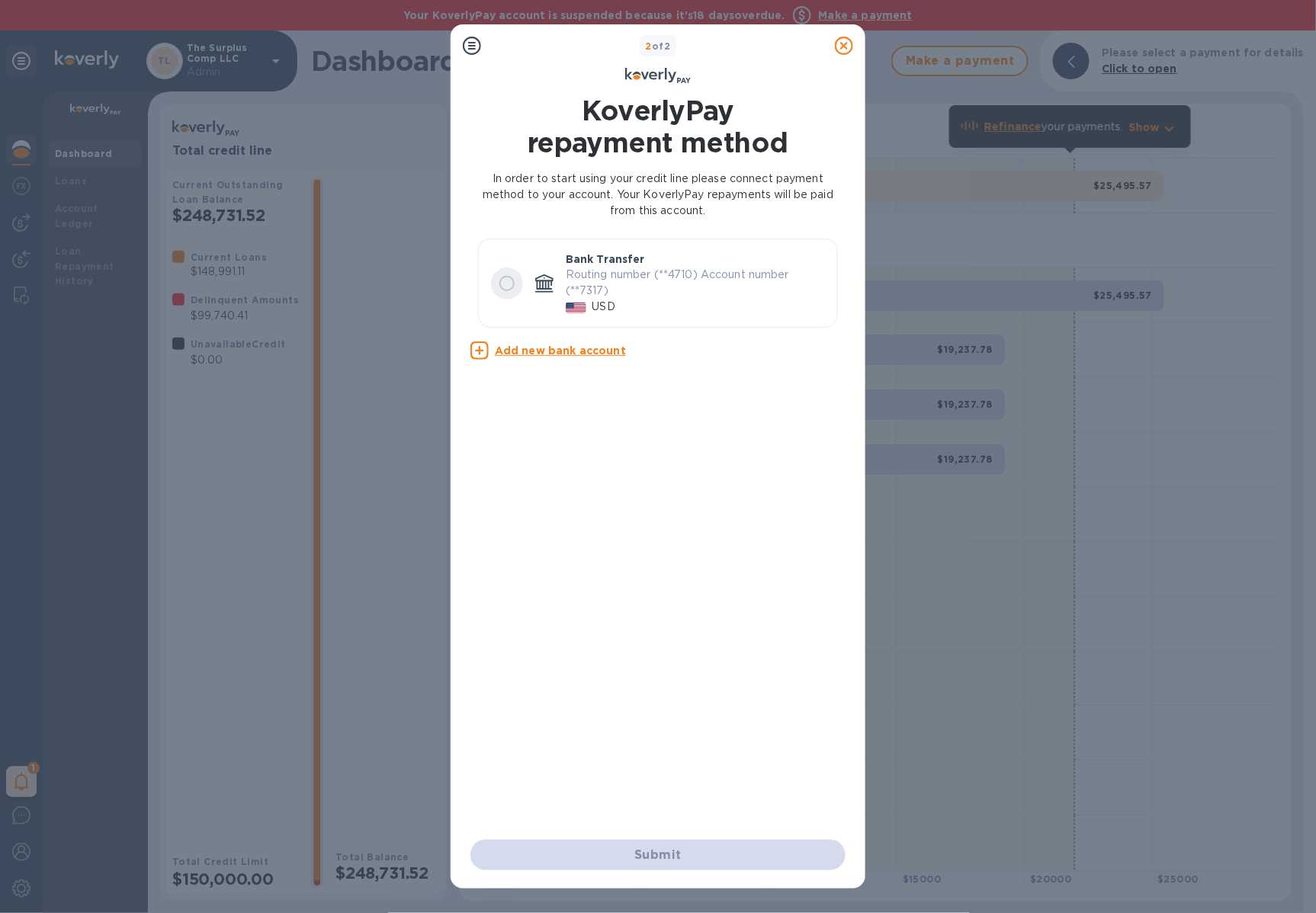
click at [512, 286] on input "radio" at bounding box center [506, 283] width 32 height 32
radio input "true"
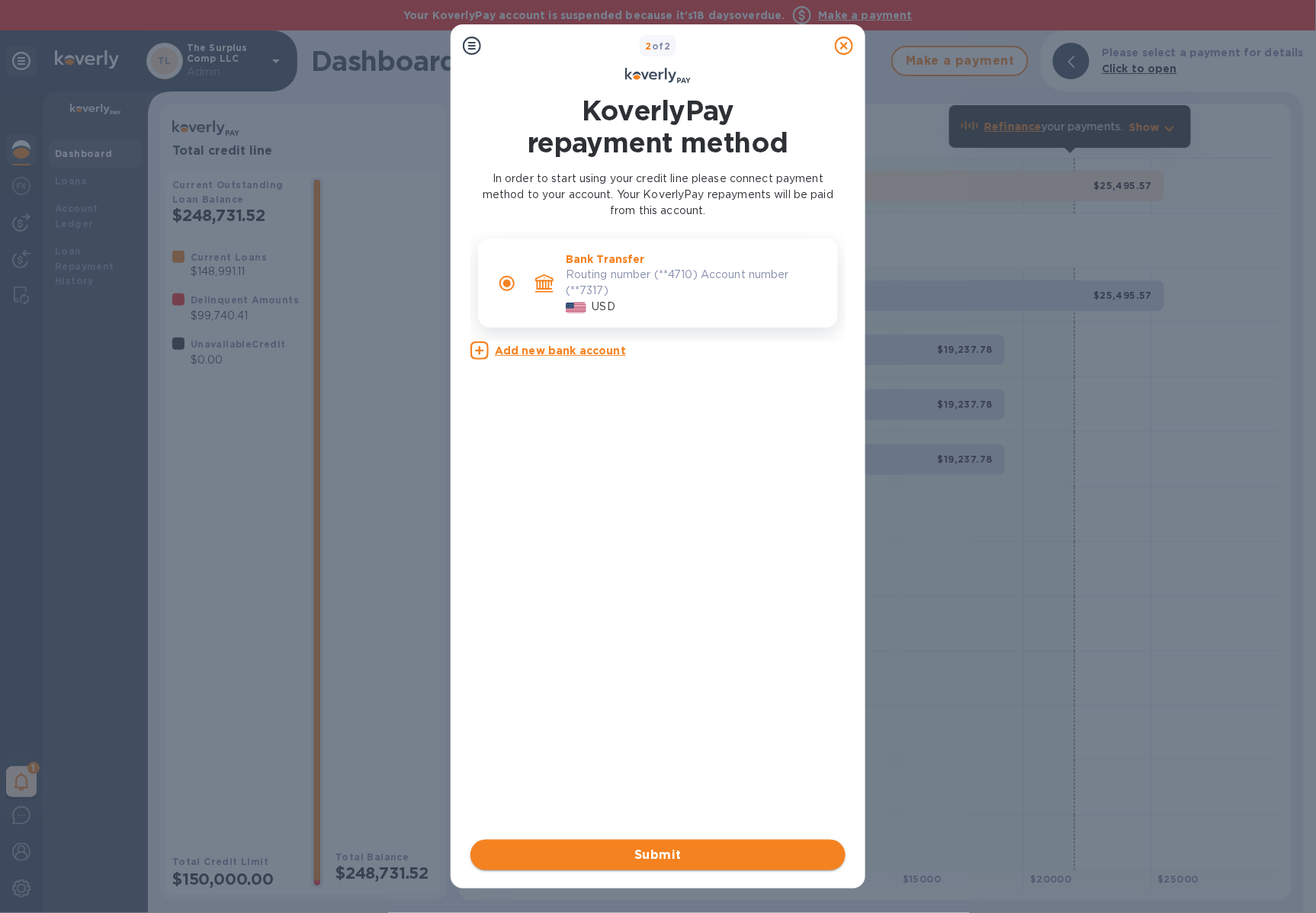
click at [692, 852] on span "Submit" at bounding box center [658, 855] width 350 height 18
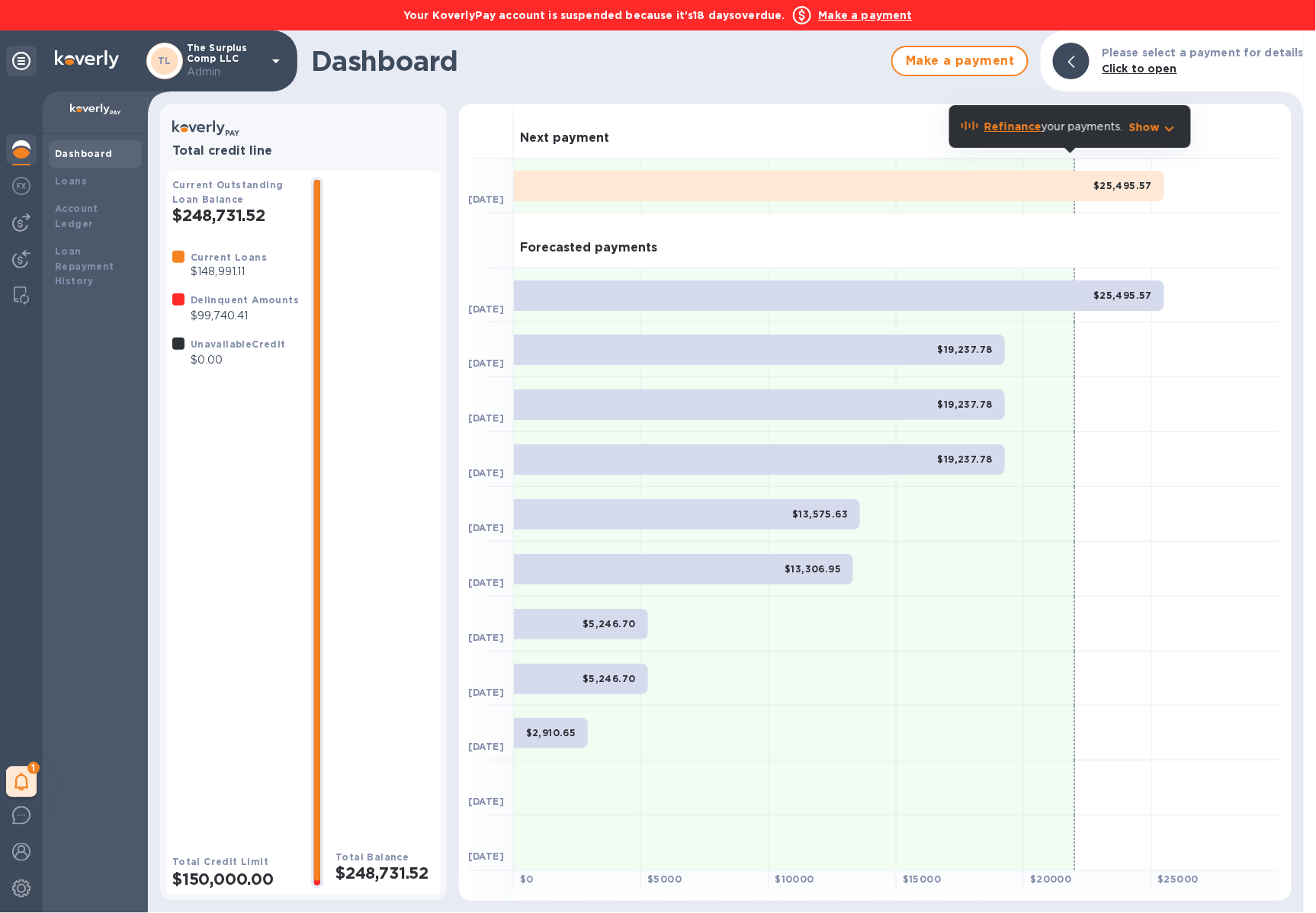
click at [695, 846] on span "Done" at bounding box center [658, 855] width 350 height 18
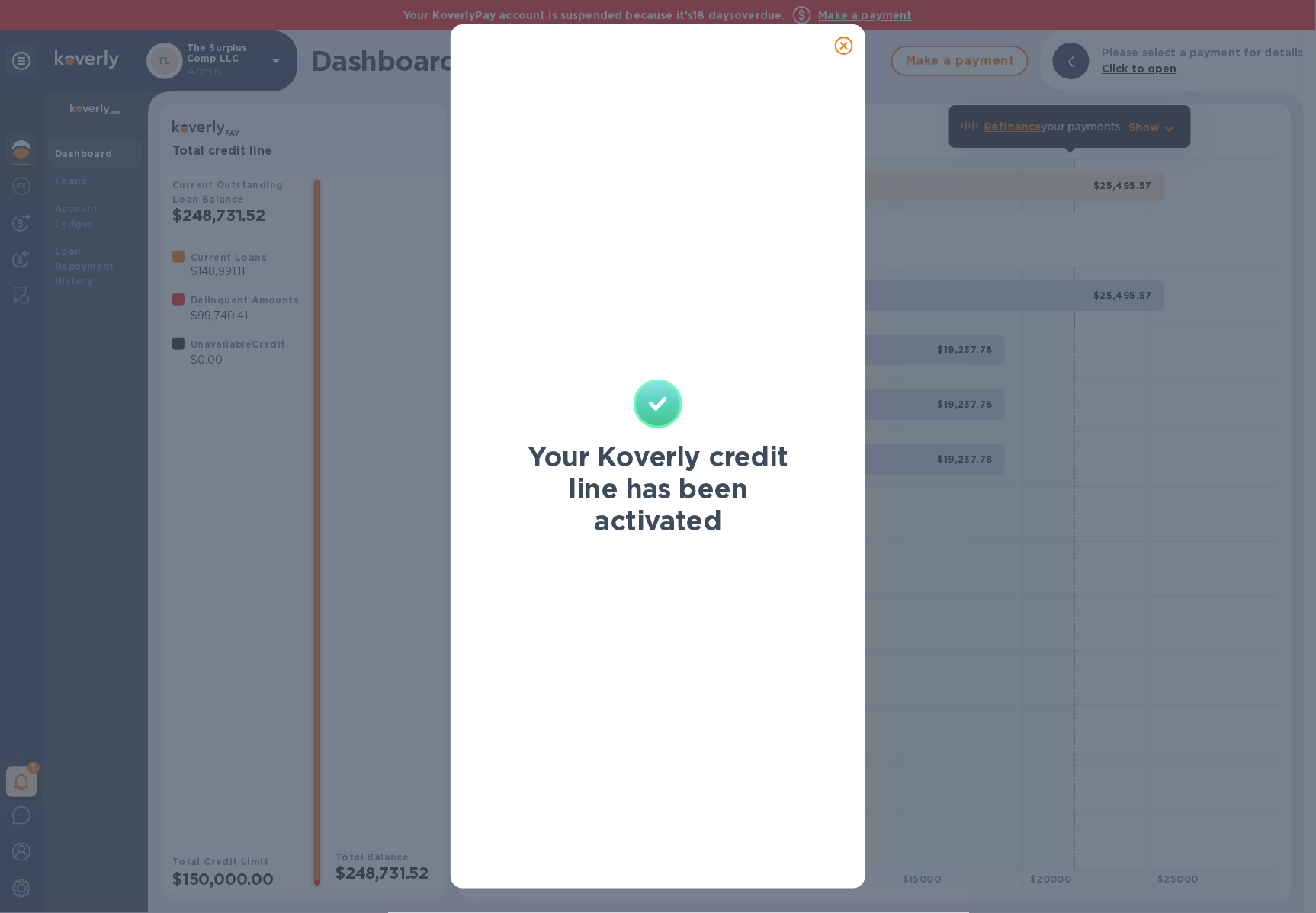
click at [846, 45] on icon at bounding box center [843, 45] width 18 height 18
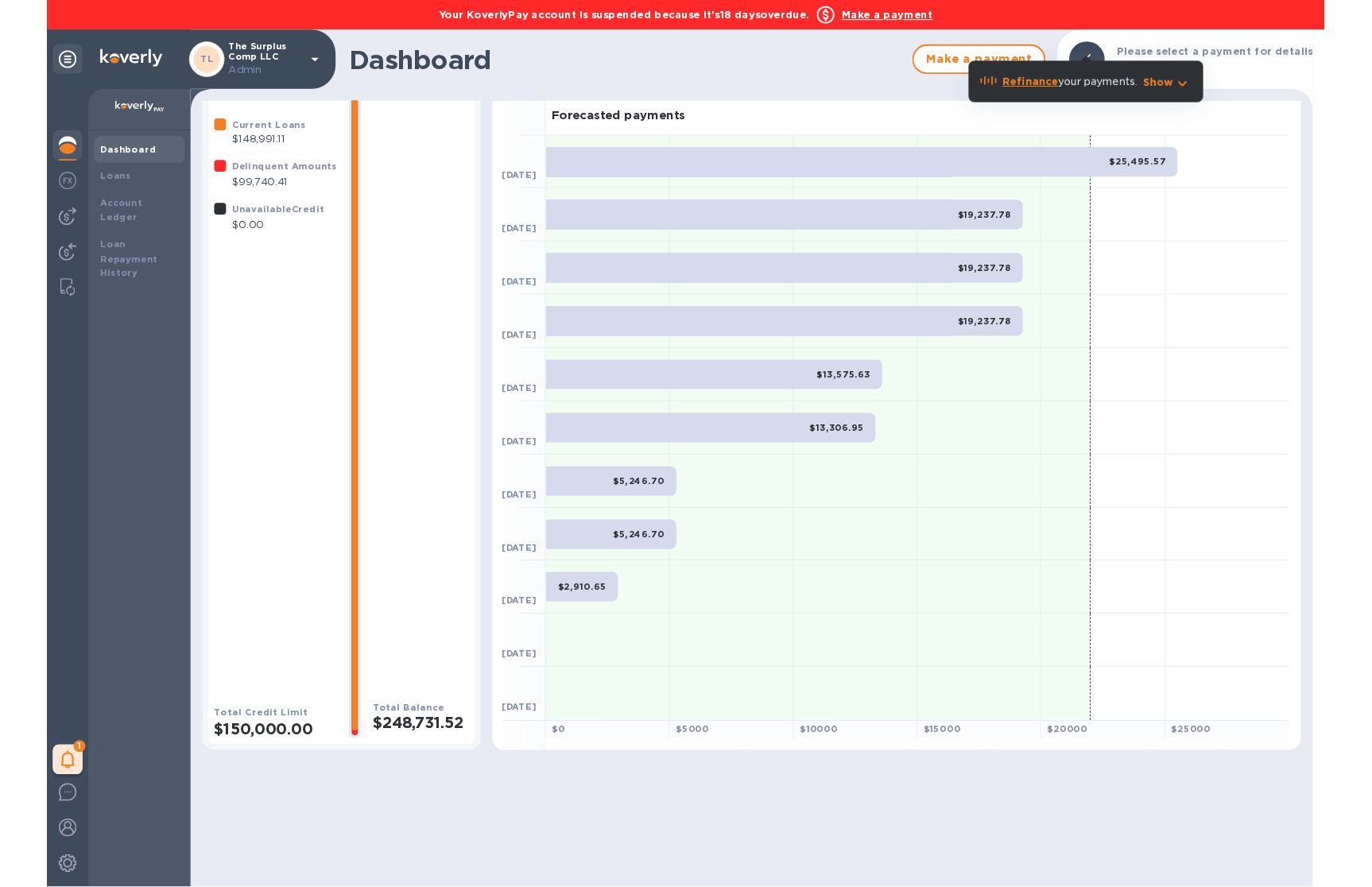
scroll to position [147, 0]
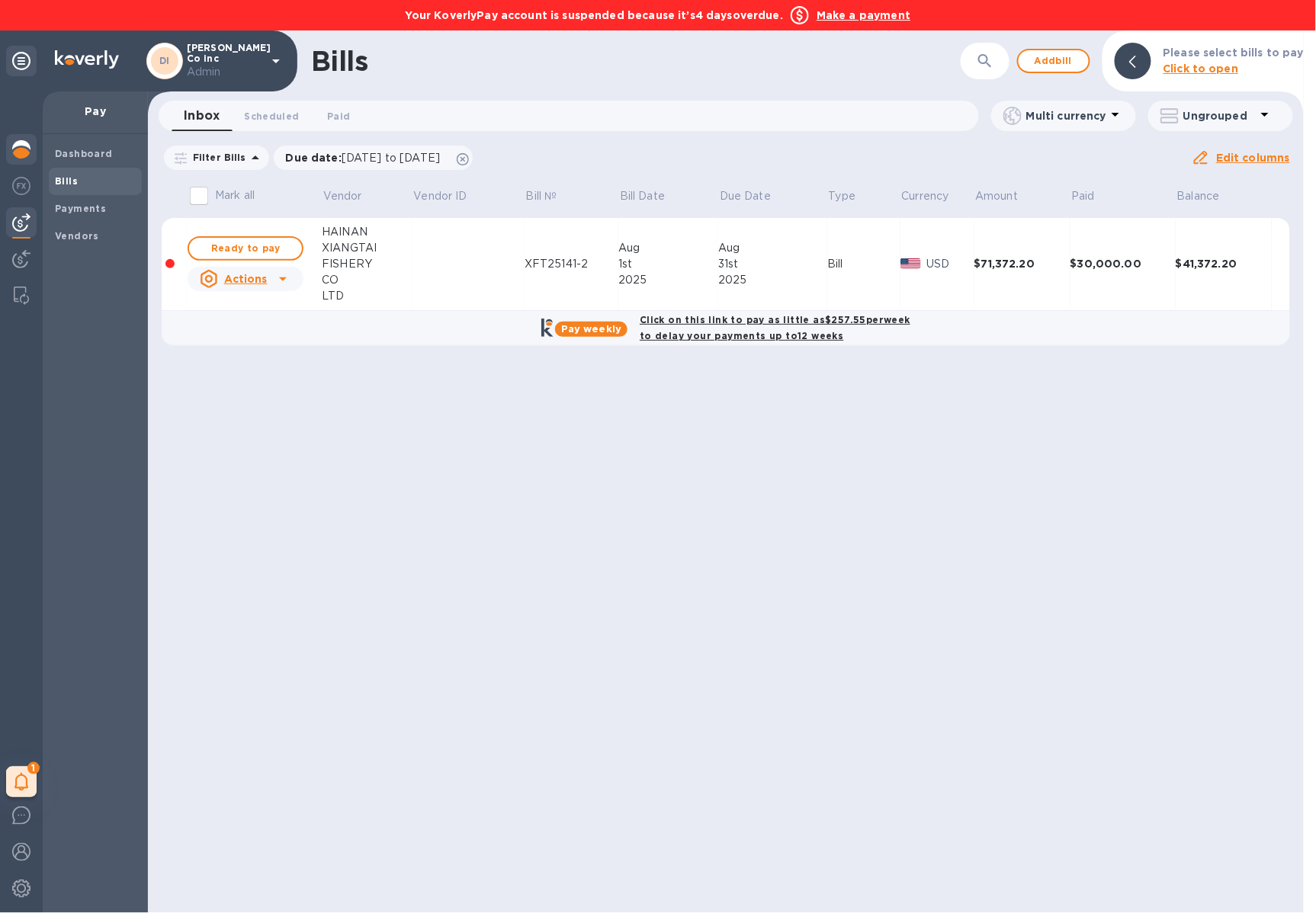
click at [30, 144] on img at bounding box center [21, 149] width 18 height 18
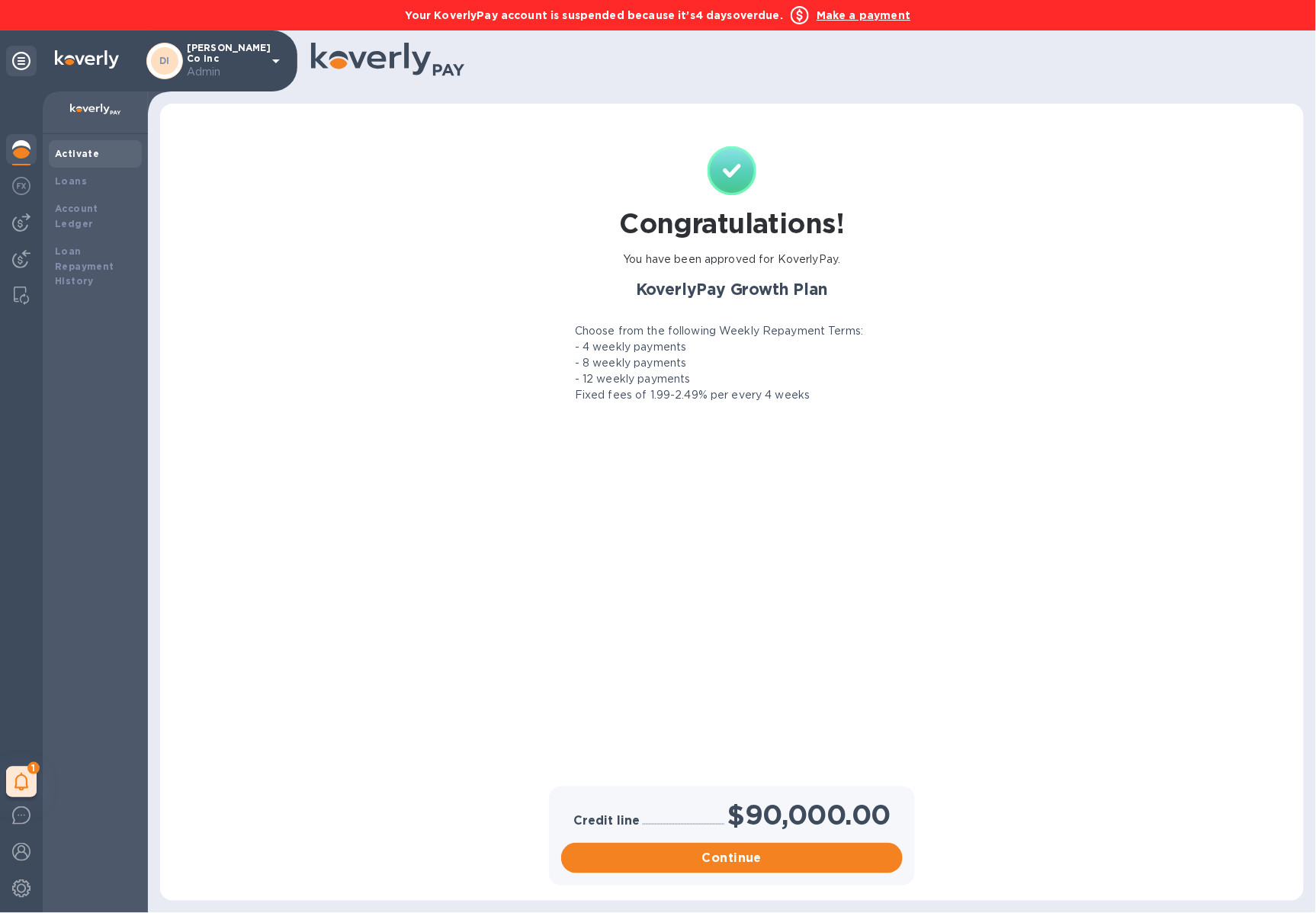
drag, startPoint x: 681, startPoint y: 597, endPoint x: 749, endPoint y: 755, distance: 172.0
click at [742, 741] on div "Congratulations! You have been approved for KoverlyPay. KoverlyPay Growth Plan …" at bounding box center [732, 465] width 360 height 637
click at [793, 850] on span "Continue" at bounding box center [731, 858] width 317 height 18
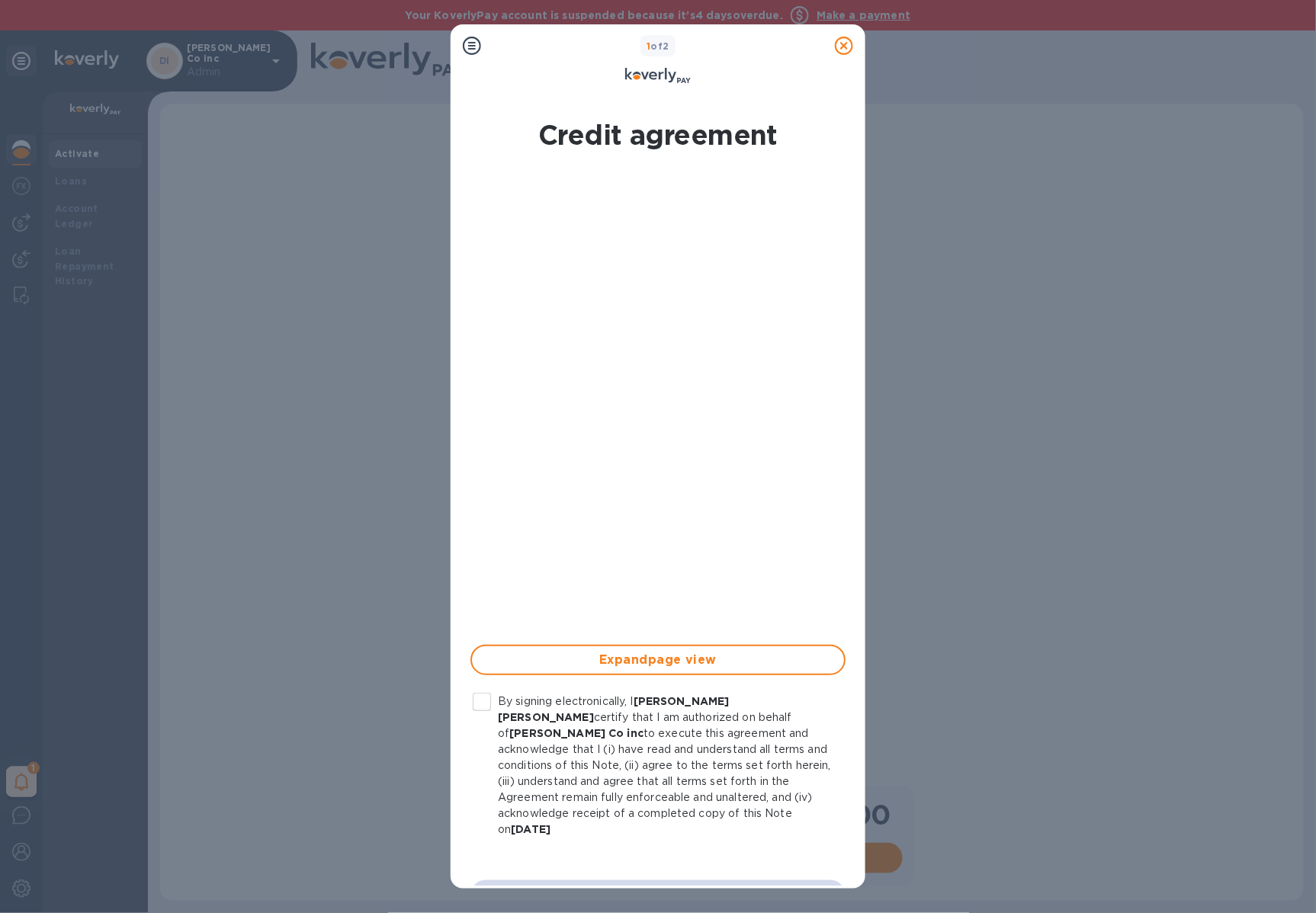
click at [487, 710] on input "By signing electronically, I [PERSON_NAME] [PERSON_NAME] certify that I am auth…" at bounding box center [481, 701] width 32 height 32
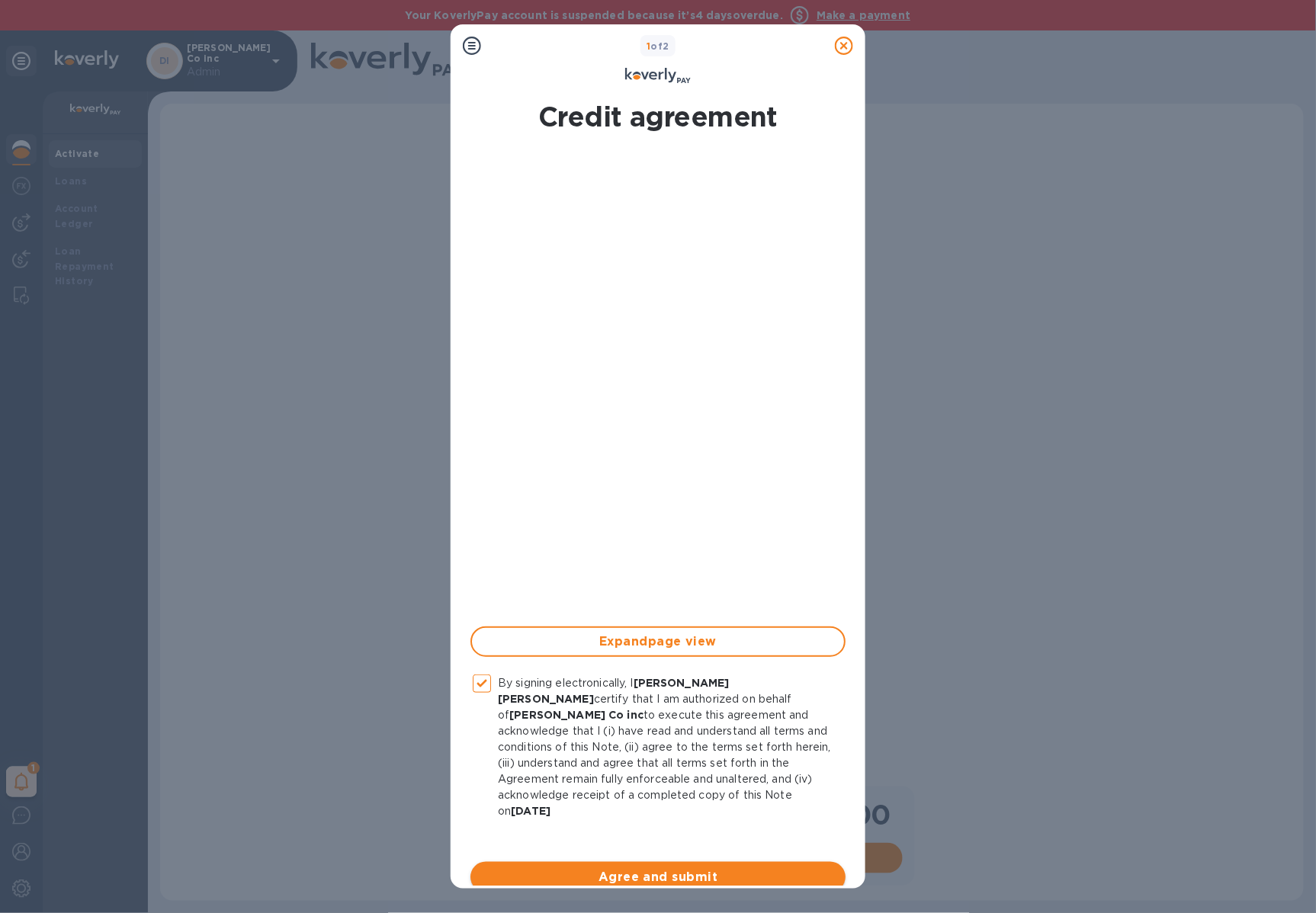
click at [694, 868] on span "Agree and submit" at bounding box center [658, 876] width 350 height 18
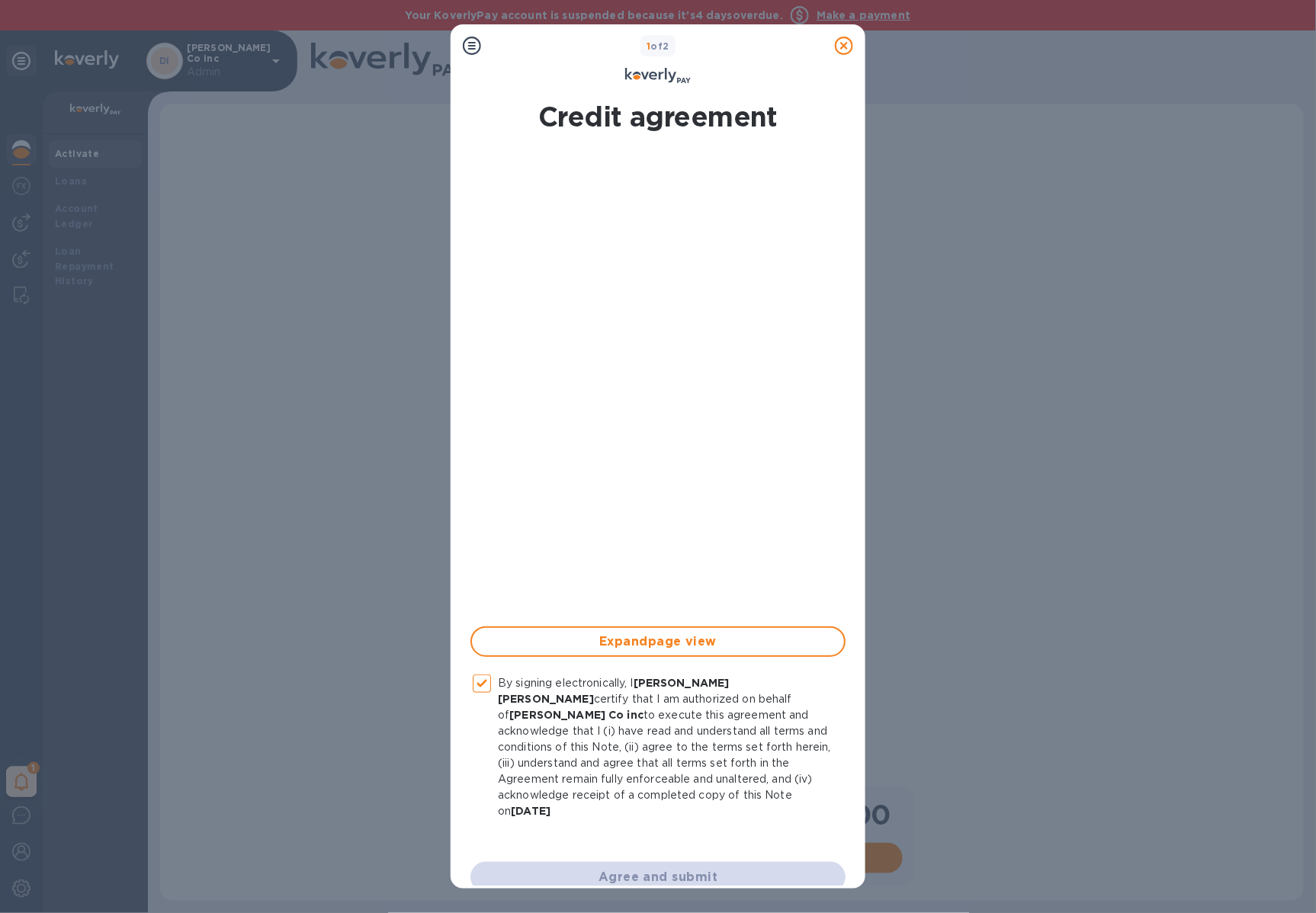
checkbox input "false"
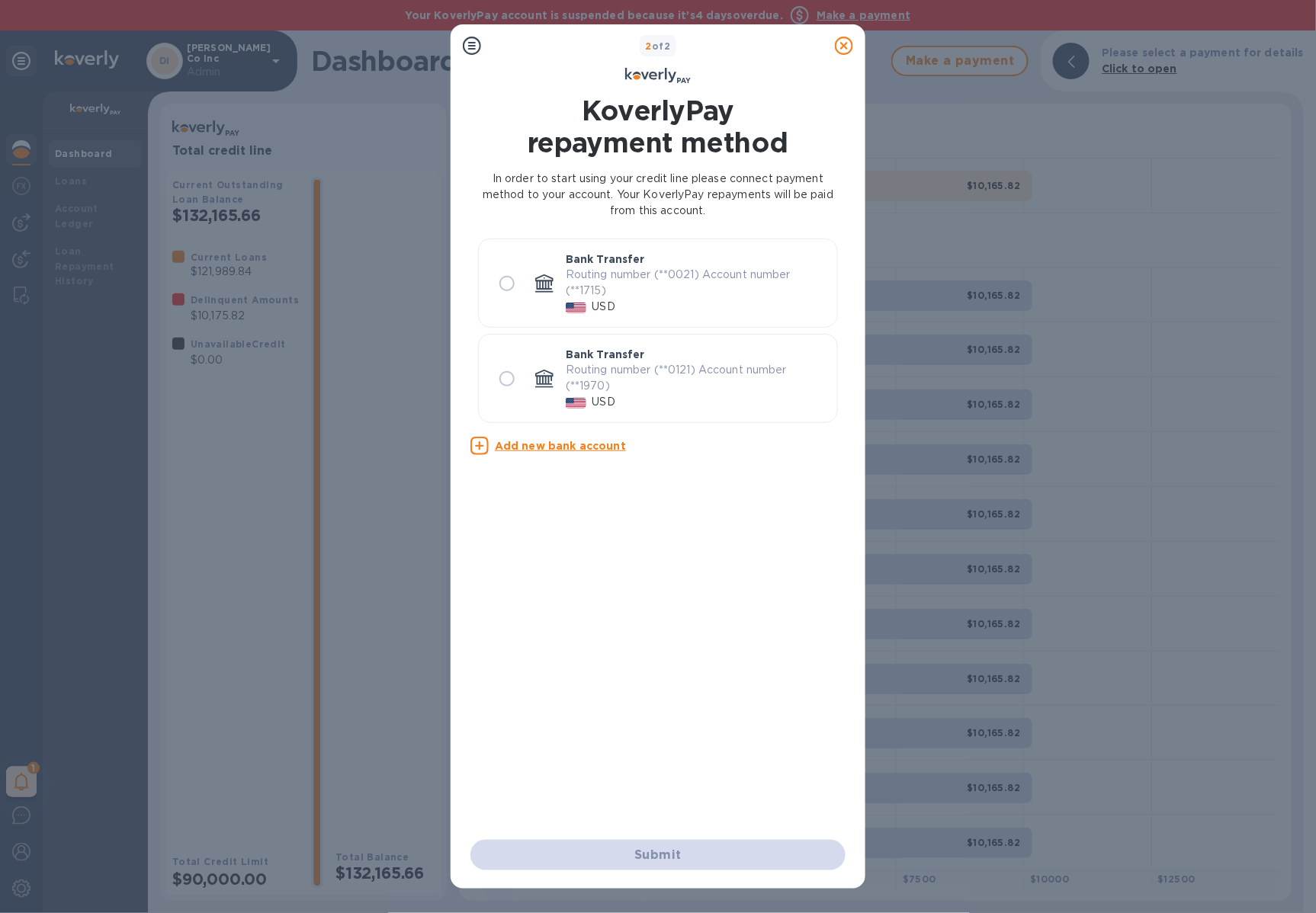
click at [849, 50] on icon at bounding box center [843, 45] width 18 height 18
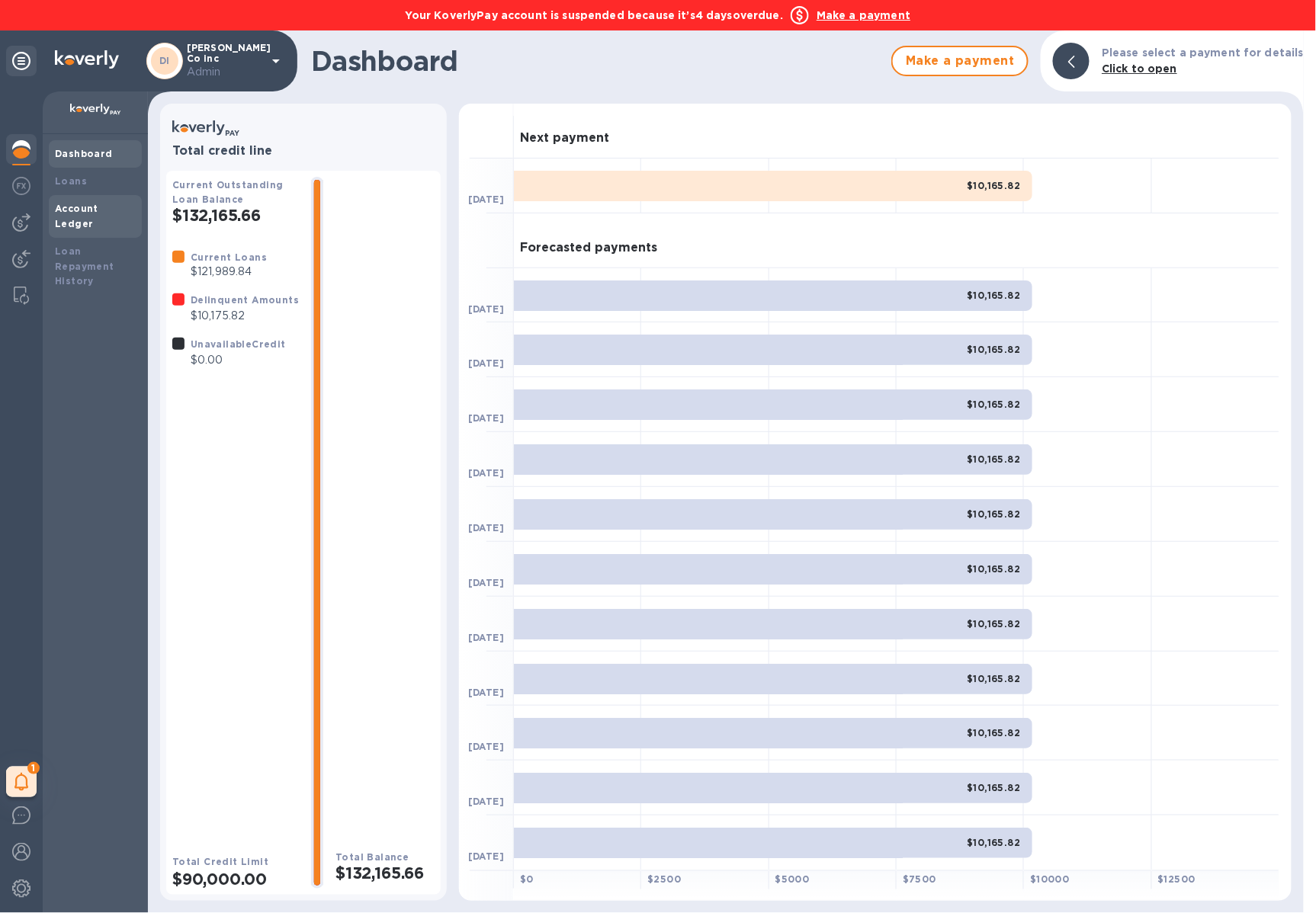
click at [79, 201] on div "Account Ledger" at bounding box center [95, 216] width 81 height 30
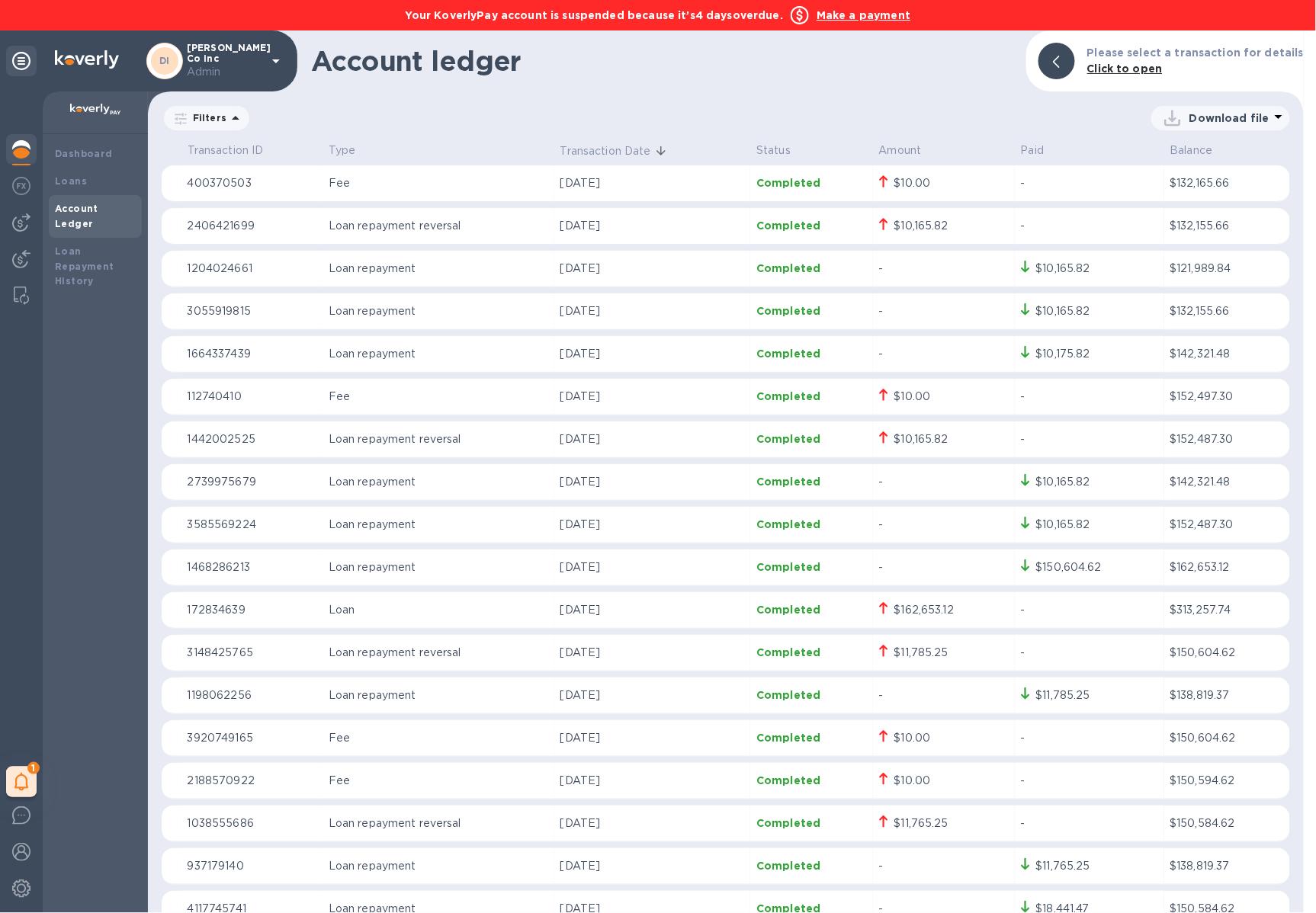
click at [30, 153] on img at bounding box center [21, 149] width 18 height 18
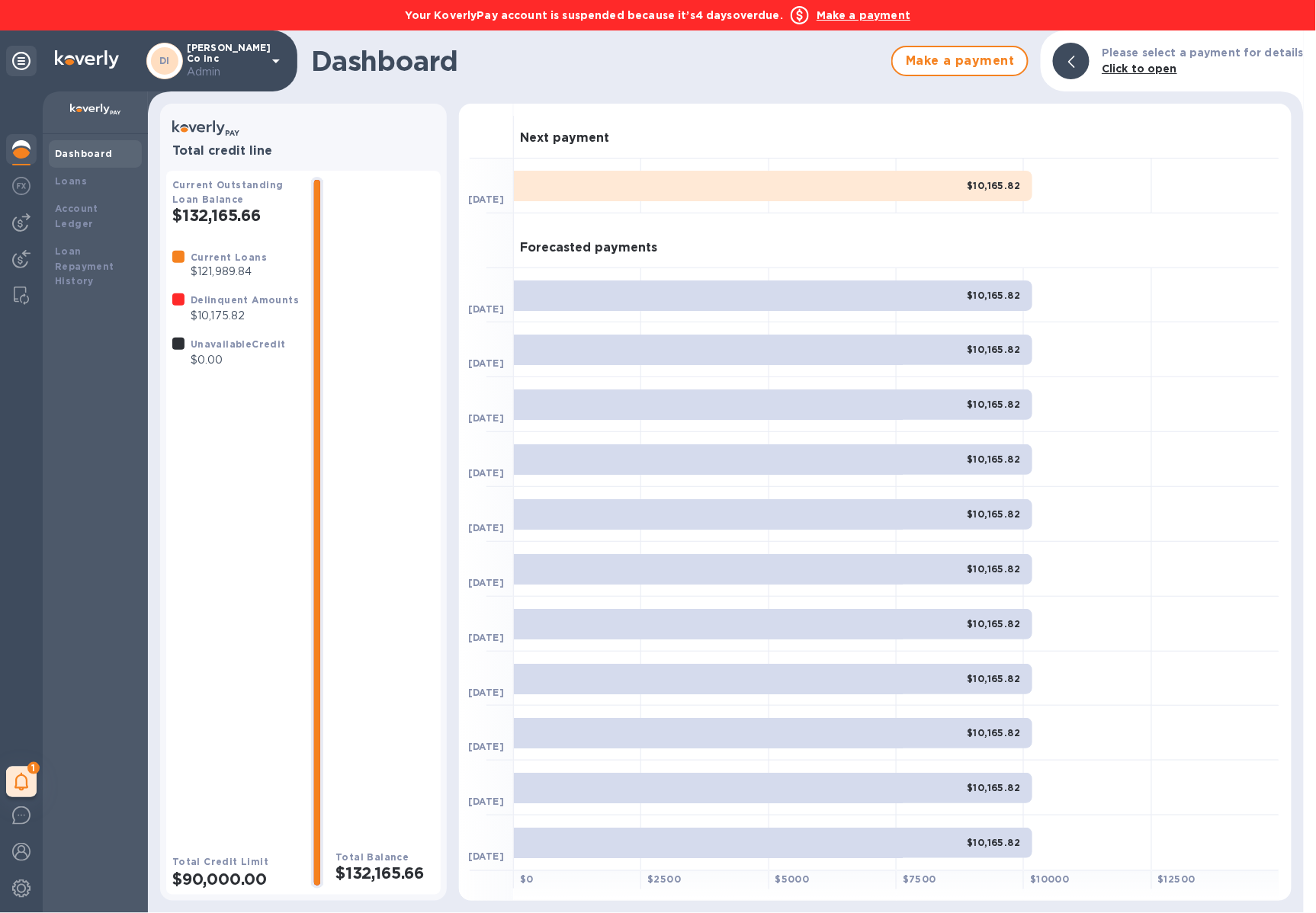
click at [865, 18] on b "Make a payment" at bounding box center [863, 16] width 93 height 12
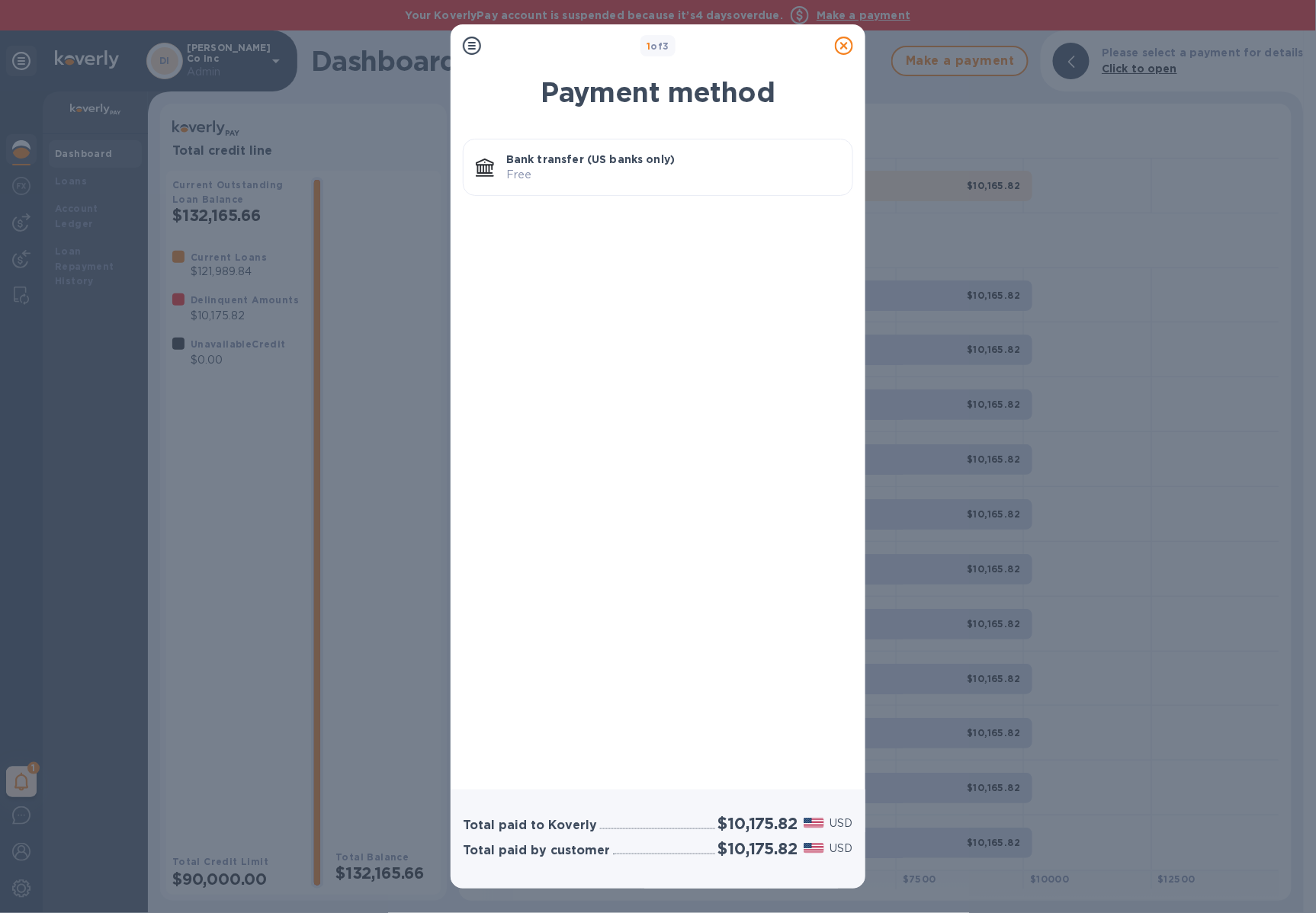
click at [681, 154] on p "Bank transfer (US banks only)" at bounding box center [673, 160] width 334 height 16
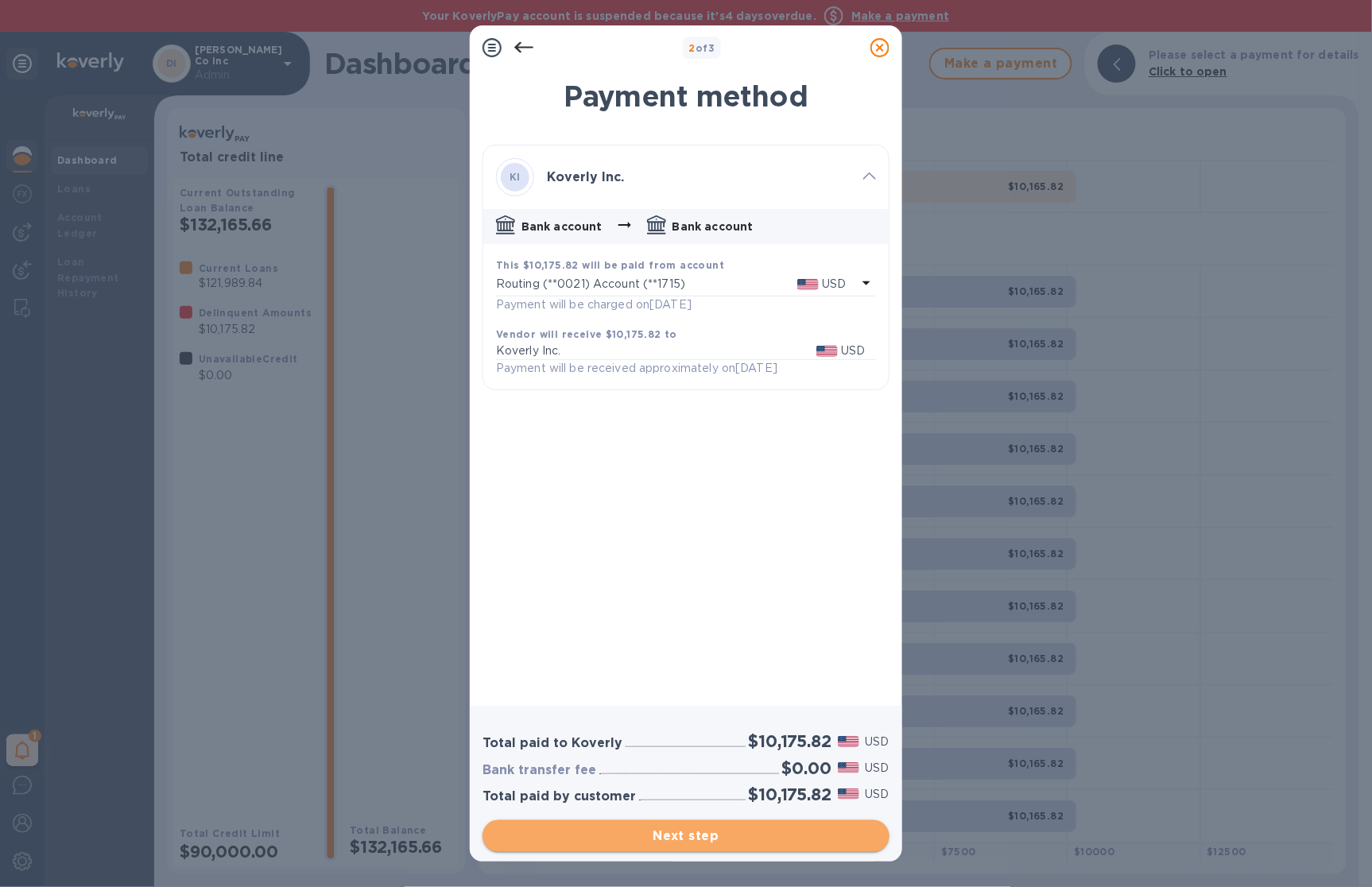
click at [714, 842] on span "Next step" at bounding box center [686, 835] width 382 height 19
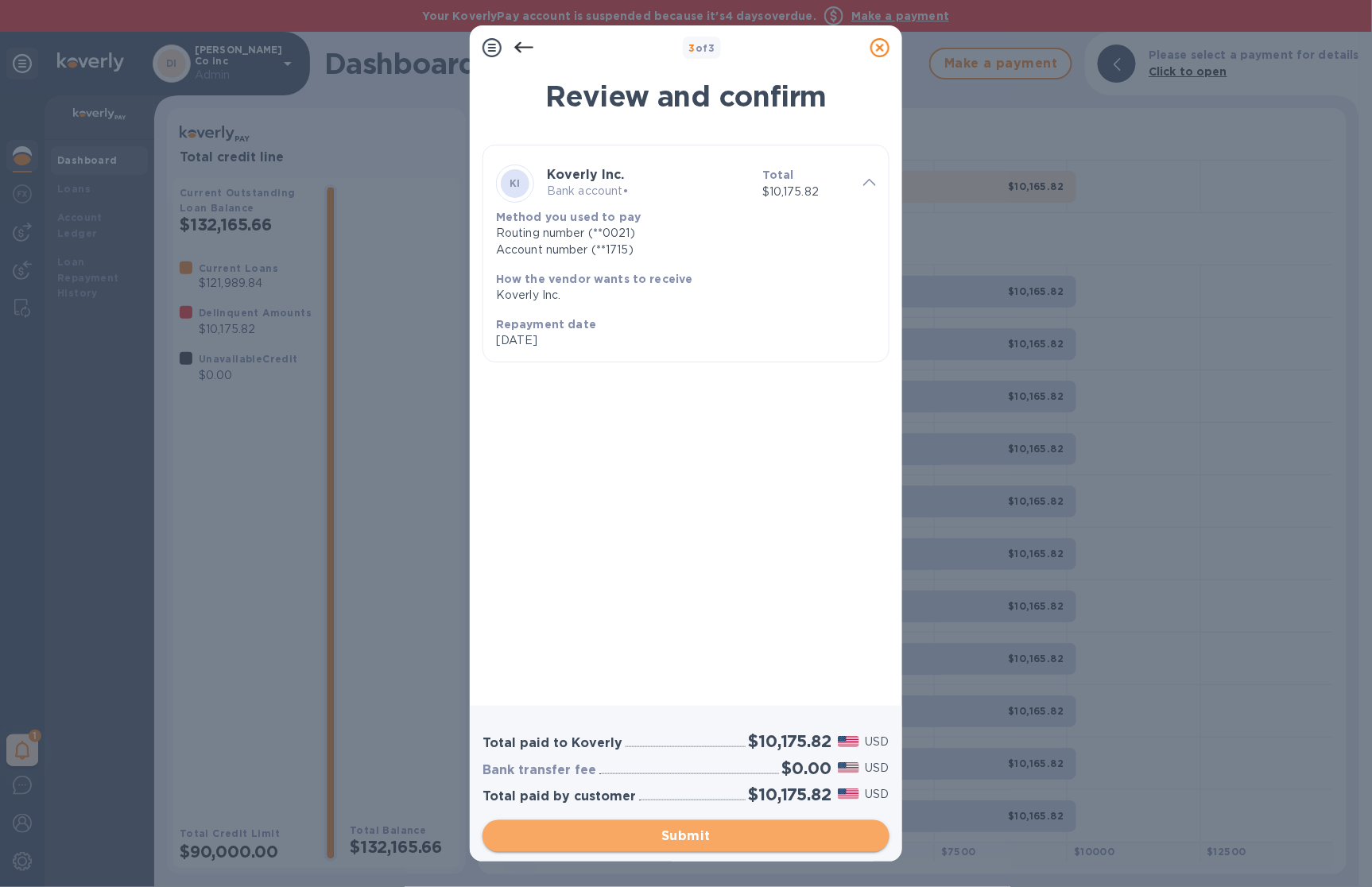
click at [714, 842] on span "Submit" at bounding box center [686, 835] width 382 height 19
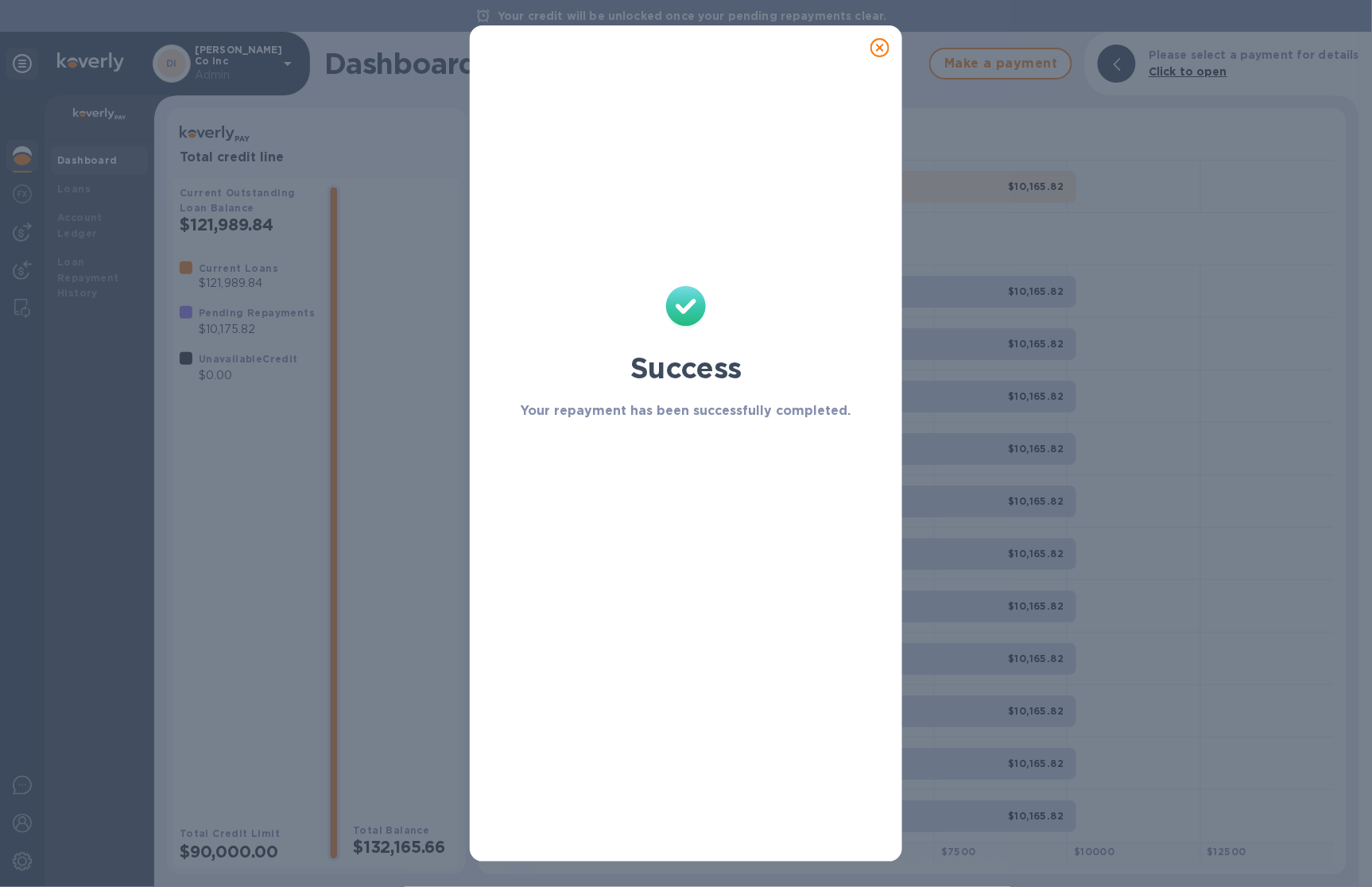
click at [883, 48] on icon at bounding box center [879, 47] width 19 height 19
